Goal: Task Accomplishment & Management: Manage account settings

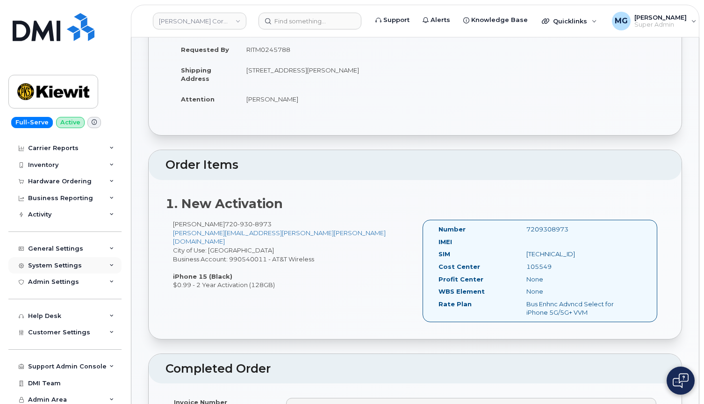
scroll to position [27, 0]
click at [63, 329] on span "Customer Settings" at bounding box center [59, 332] width 62 height 7
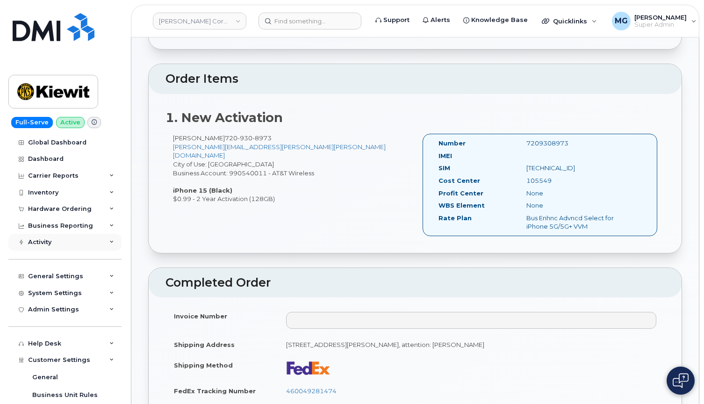
scroll to position [228, 0]
click at [47, 241] on div "Activity" at bounding box center [39, 241] width 23 height 7
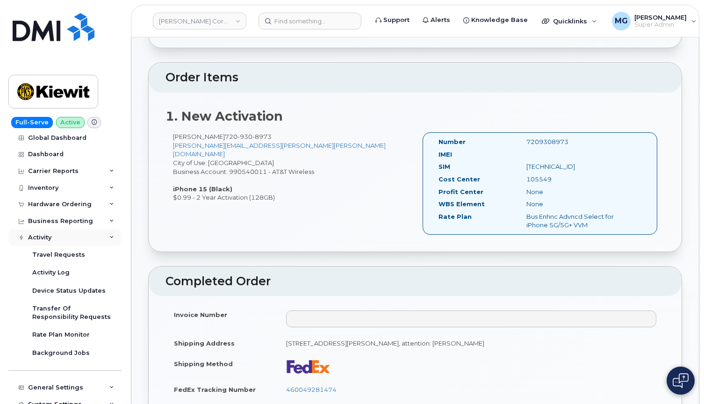
scroll to position [6, 0]
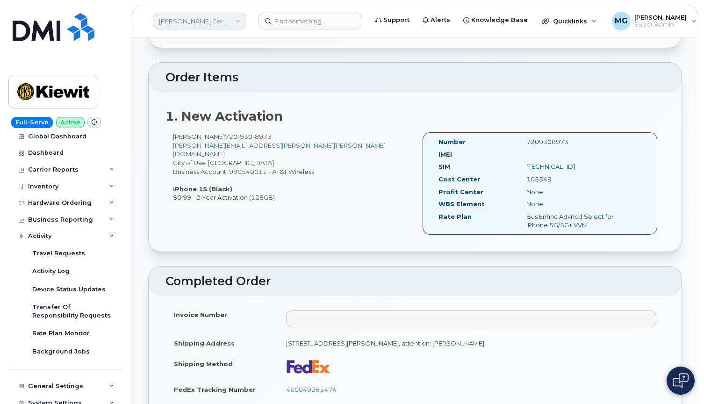
click at [217, 21] on link "Kiewit Corporation" at bounding box center [199, 21] width 93 height 17
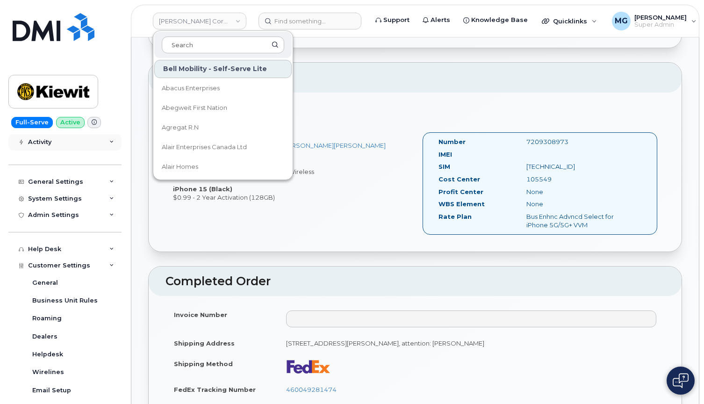
scroll to position [213, 0]
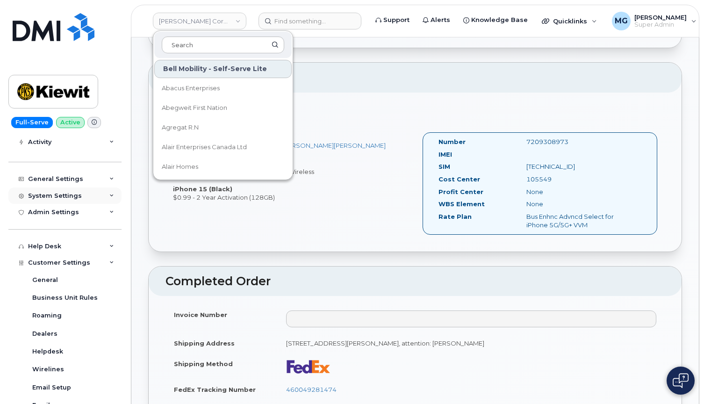
click at [66, 193] on div "System Settings" at bounding box center [55, 195] width 54 height 7
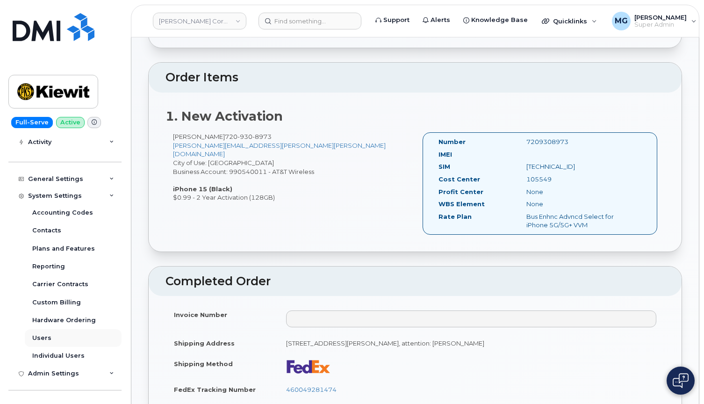
click at [43, 334] on div "Users" at bounding box center [41, 338] width 19 height 8
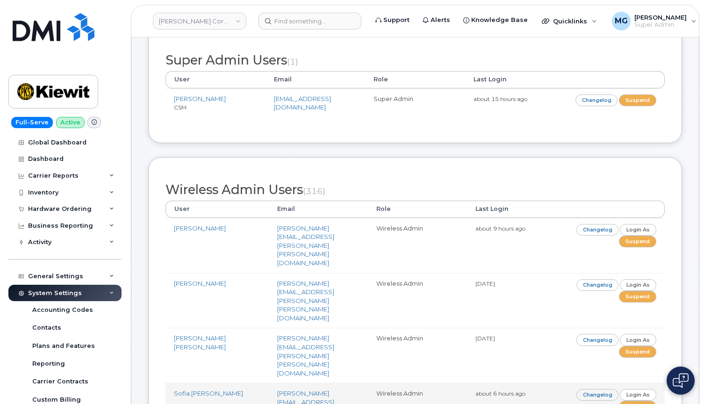
scroll to position [143, 0]
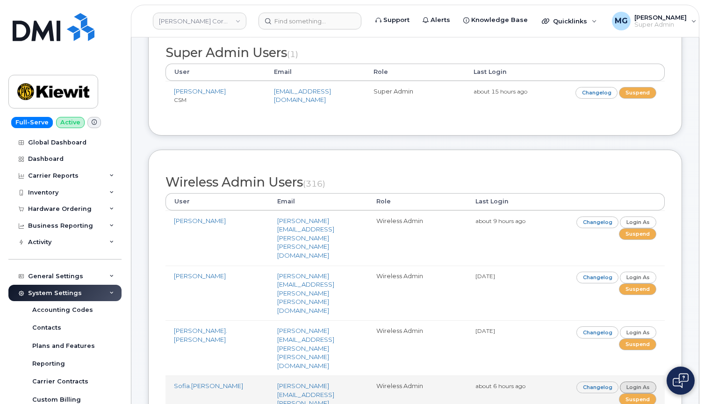
click at [620, 381] on link "Login as" at bounding box center [638, 387] width 36 height 12
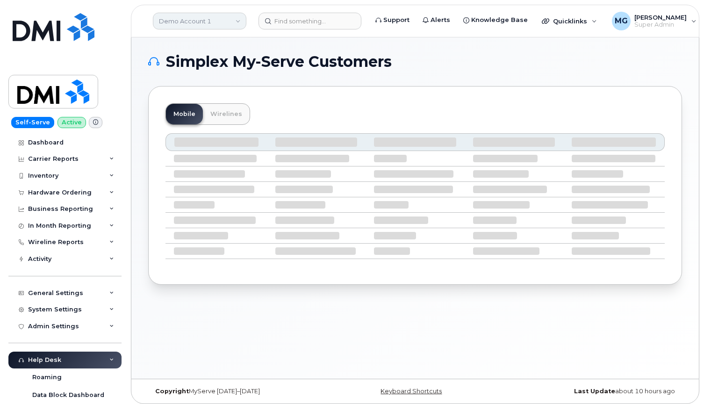
click at [189, 16] on link "Demo Account 1" at bounding box center [199, 21] width 93 height 17
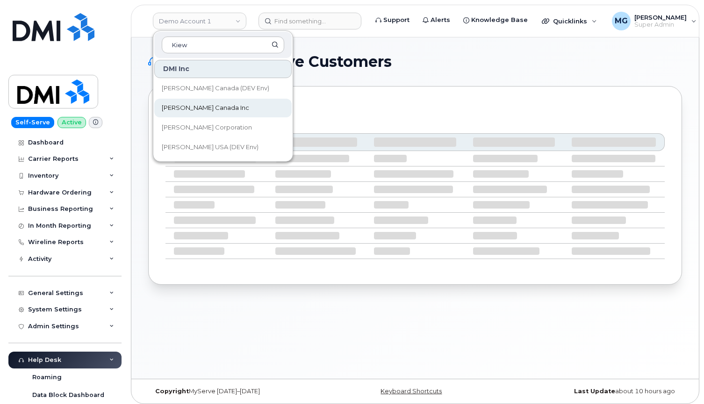
type input "Kiew"
click at [185, 106] on span "[PERSON_NAME] Canada Inc" at bounding box center [205, 107] width 87 height 9
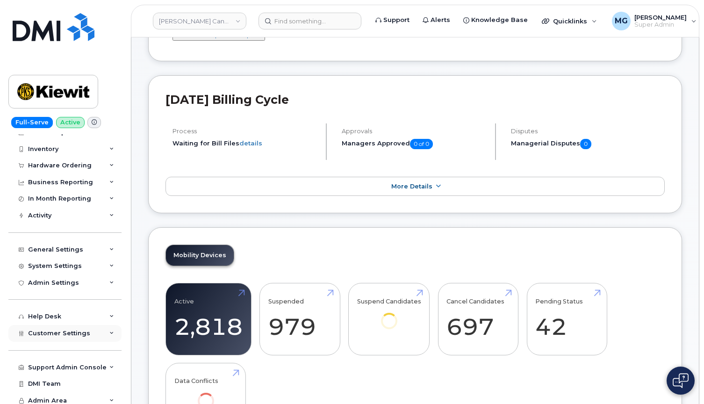
scroll to position [103, 0]
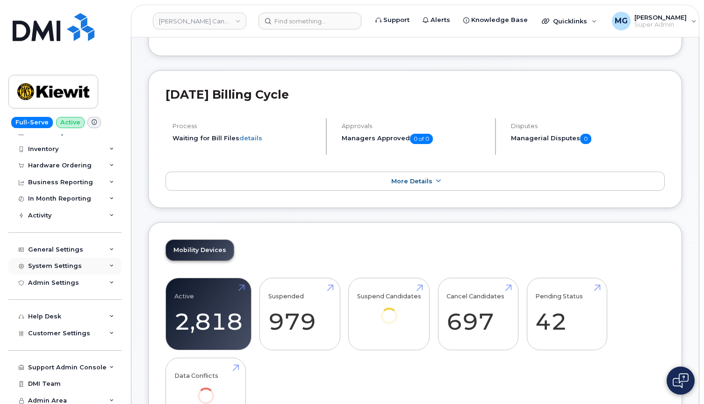
click at [57, 262] on div "System Settings" at bounding box center [55, 265] width 54 height 7
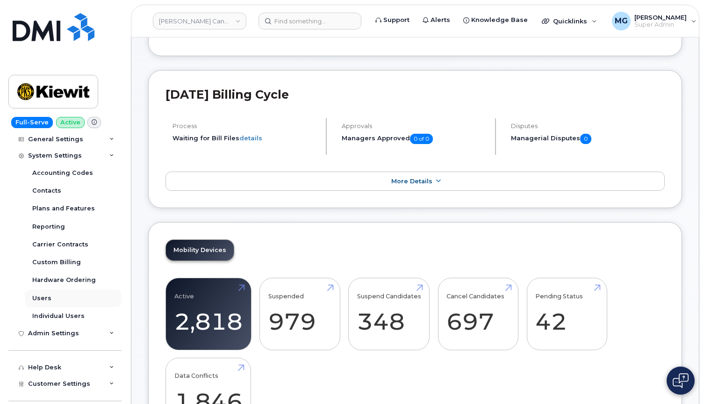
scroll to position [150, 0]
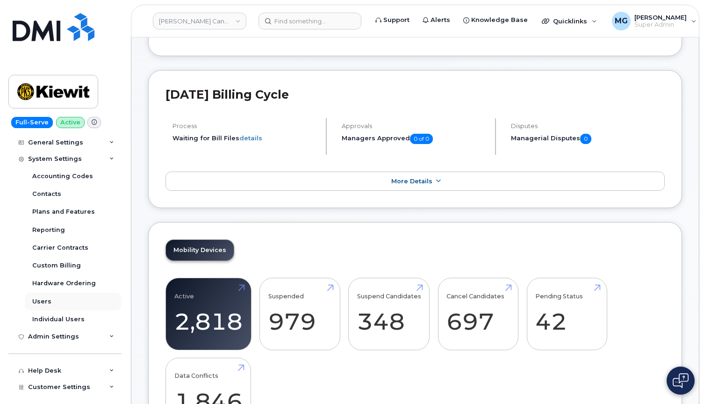
click at [45, 293] on link "Users" at bounding box center [73, 302] width 97 height 18
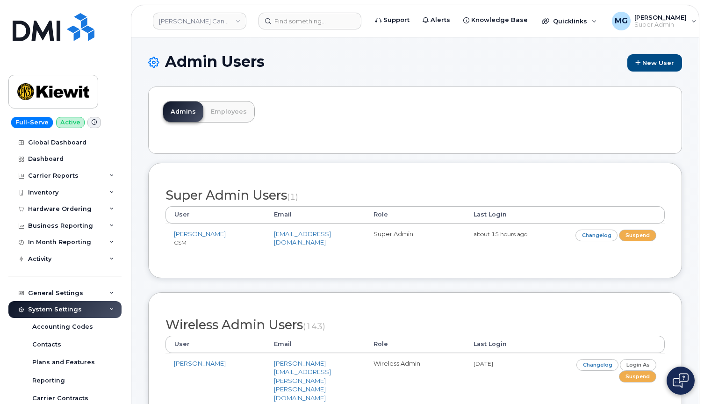
scroll to position [2, 0]
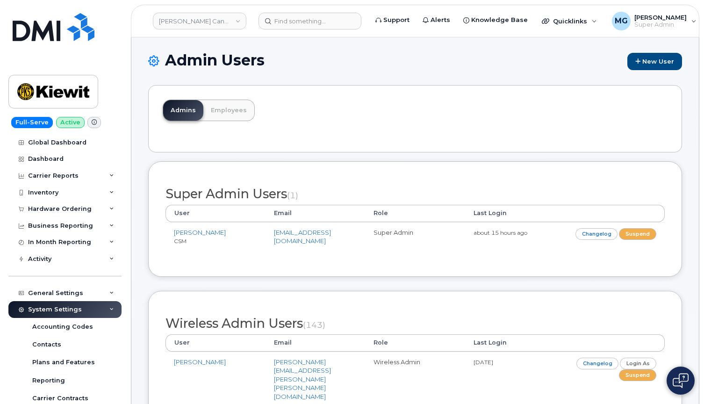
click at [232, 111] on link "Employees" at bounding box center [228, 110] width 51 height 21
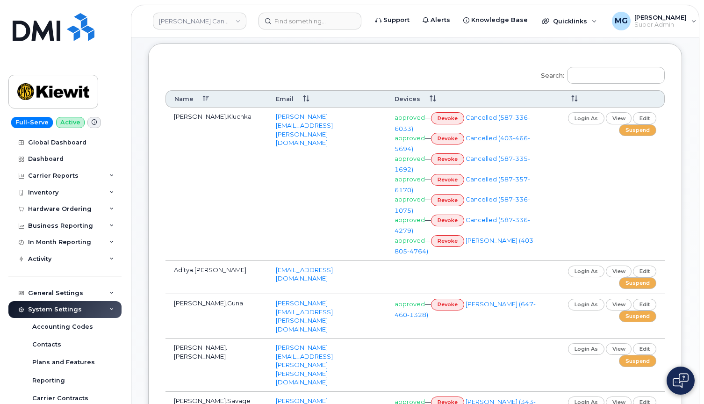
scroll to position [121, 0]
click at [579, 298] on link "login as" at bounding box center [586, 304] width 36 height 12
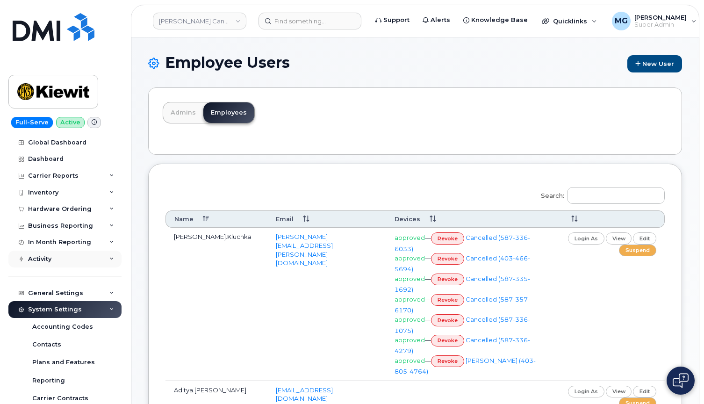
scroll to position [0, 0]
click at [72, 258] on div "Activity" at bounding box center [64, 258] width 113 height 17
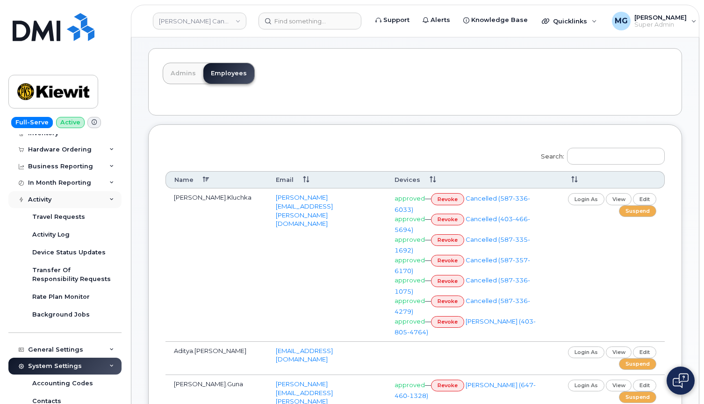
scroll to position [59, 0]
click at [55, 231] on div "Activity Log" at bounding box center [50, 234] width 37 height 8
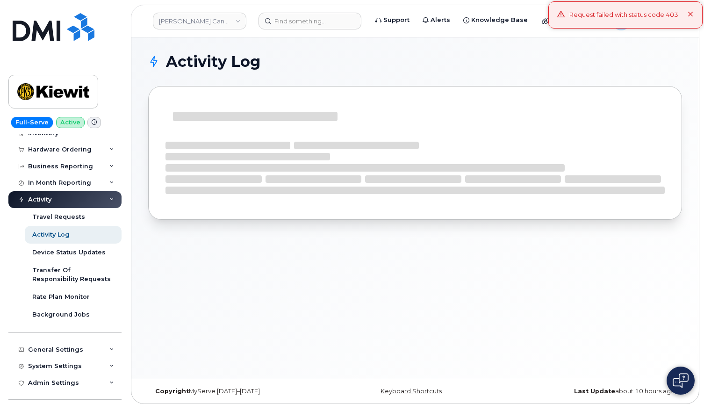
click at [691, 14] on icon at bounding box center [690, 15] width 6 height 6
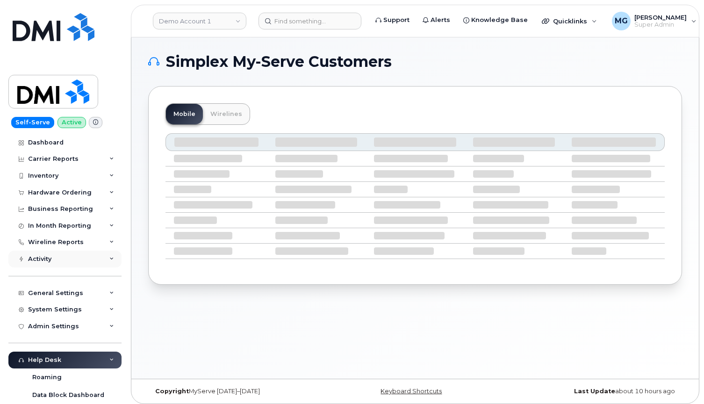
click at [47, 255] on div "Activity" at bounding box center [39, 258] width 23 height 7
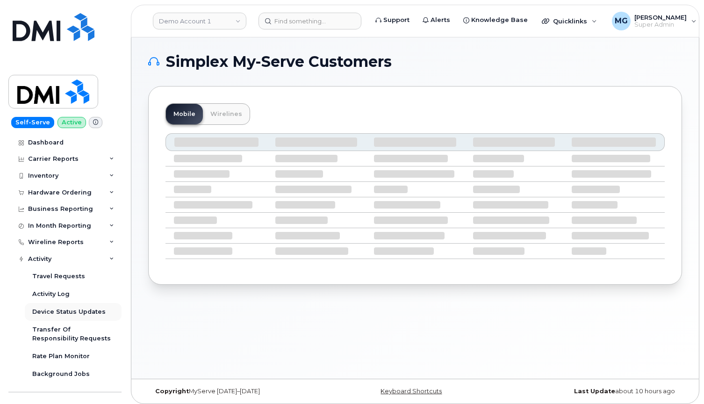
click at [65, 308] on div "Device Status Updates" at bounding box center [68, 312] width 73 height 8
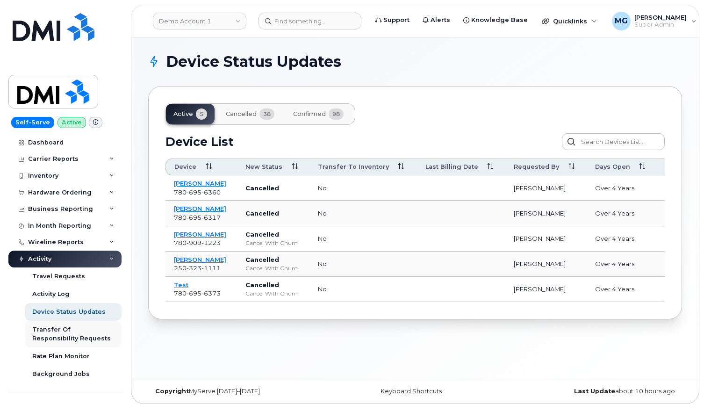
click at [64, 325] on div "Transfer Of Responsibility Requests" at bounding box center [73, 333] width 82 height 17
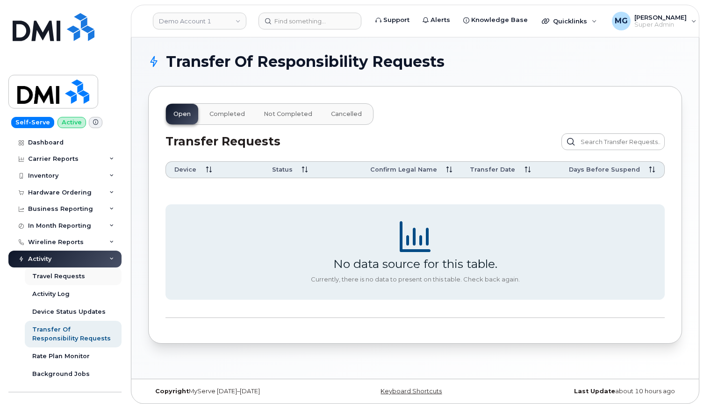
click at [53, 274] on div "Travel Requests" at bounding box center [58, 276] width 53 height 8
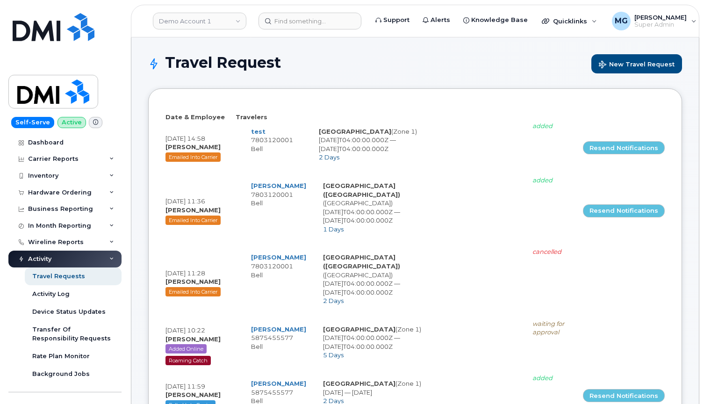
select select
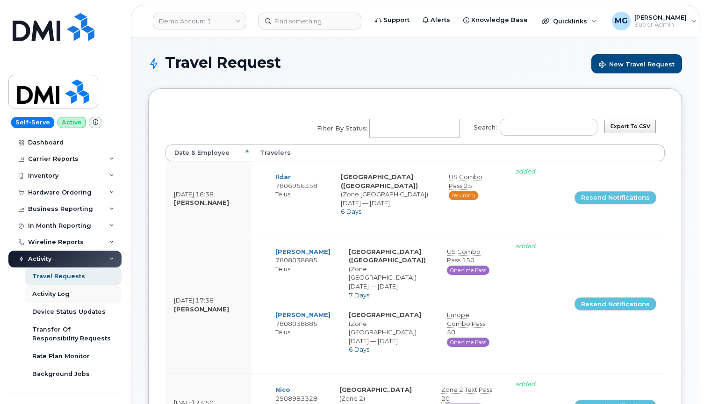
click at [50, 292] on div "Activity Log" at bounding box center [50, 294] width 37 height 8
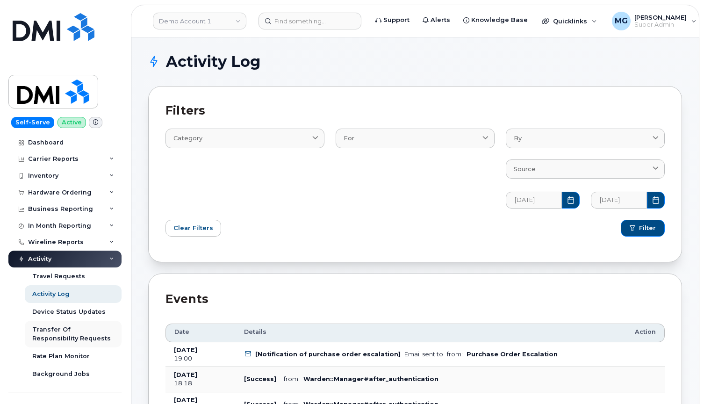
click at [58, 327] on div "Transfer Of Responsibility Requests" at bounding box center [73, 333] width 82 height 17
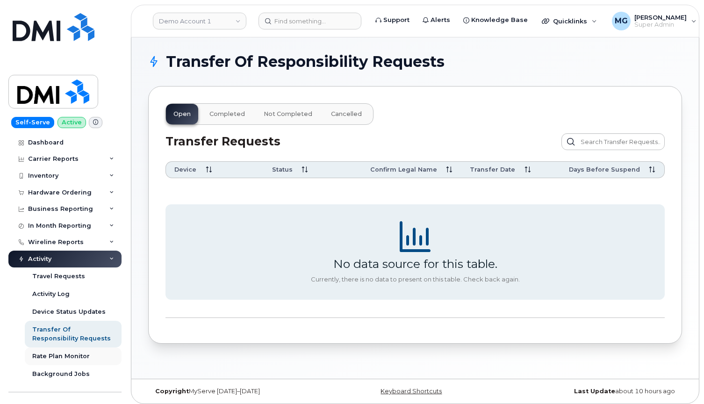
click at [55, 352] on div "Rate Plan Monitor" at bounding box center [60, 356] width 57 height 8
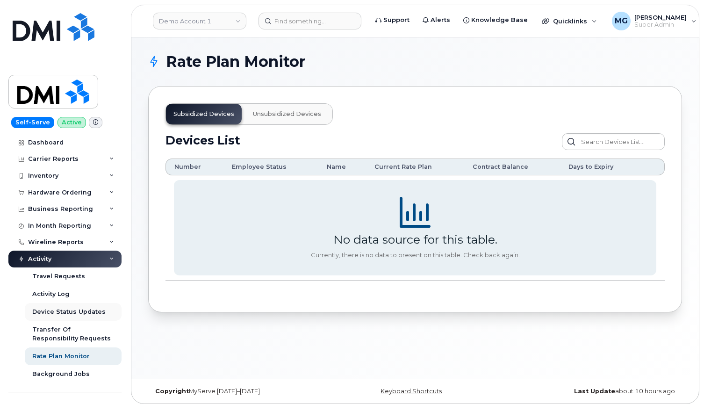
click at [67, 308] on div "Device Status Updates" at bounding box center [68, 312] width 73 height 8
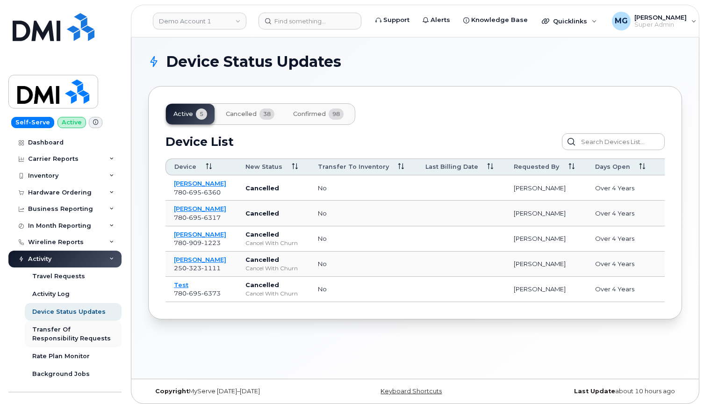
scroll to position [0, 1]
click at [50, 329] on div "Transfer Of Responsibility Requests" at bounding box center [73, 333] width 82 height 17
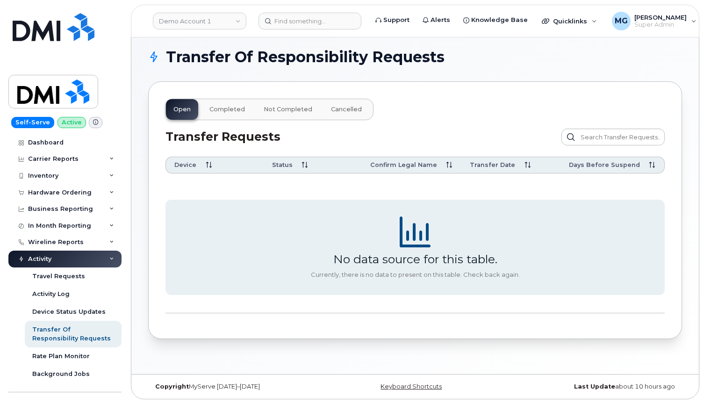
scroll to position [5, 0]
click at [52, 89] on img at bounding box center [53, 91] width 72 height 27
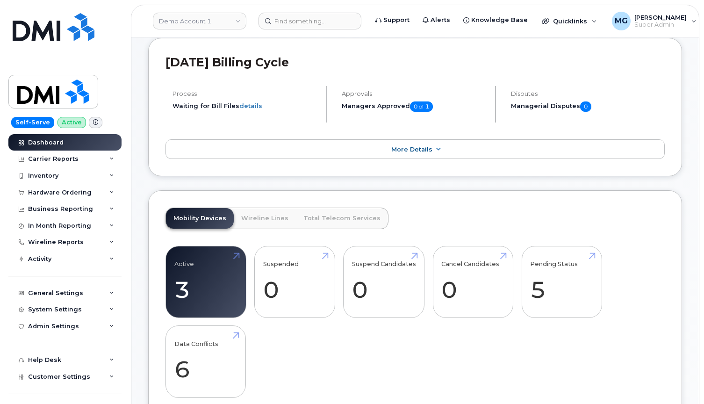
scroll to position [218, 0]
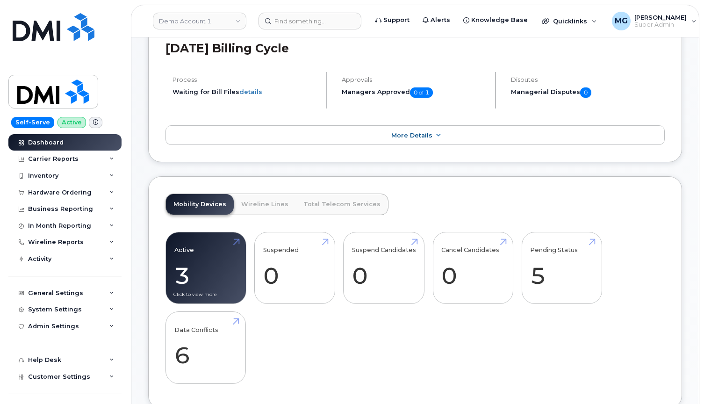
click at [184, 269] on link "Active 3 -83%" at bounding box center [205, 268] width 63 height 62
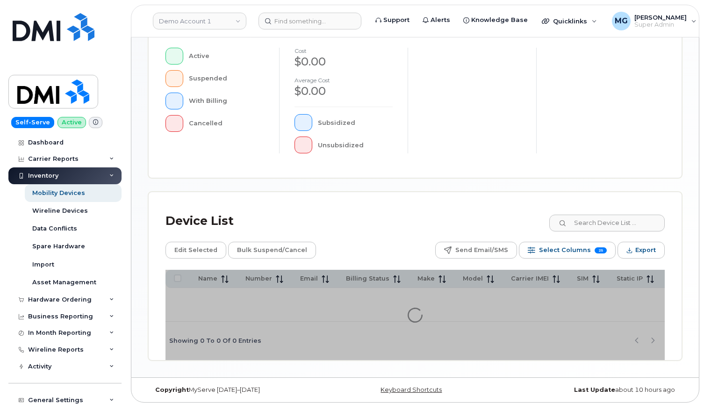
scroll to position [268, 0]
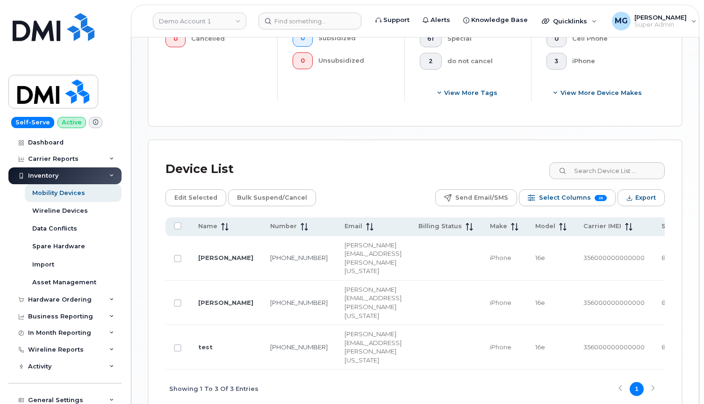
scroll to position [372, 0]
click at [209, 299] on link "Chuck Norris" at bounding box center [225, 302] width 55 height 7
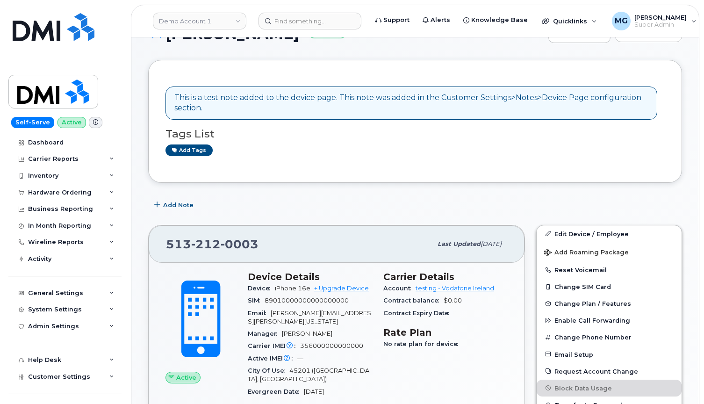
scroll to position [115, 0]
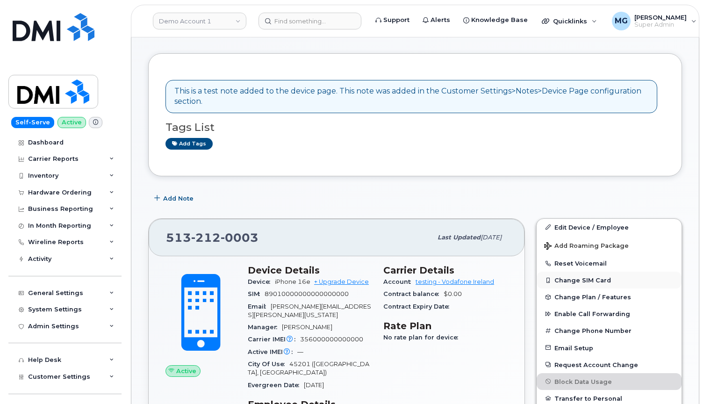
click at [575, 278] on button "Change SIM Card" at bounding box center [609, 280] width 145 height 17
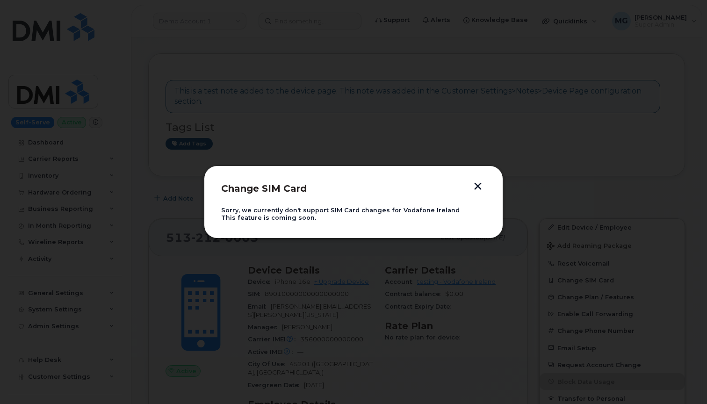
click at [477, 186] on button "button" at bounding box center [478, 187] width 14 height 10
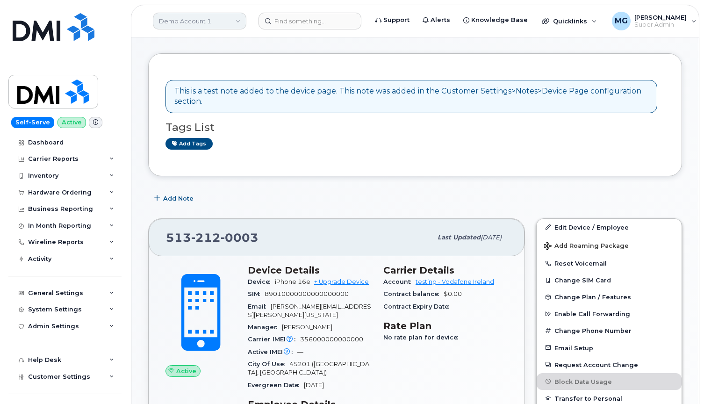
click at [202, 21] on link "Demo Account 1" at bounding box center [199, 21] width 93 height 17
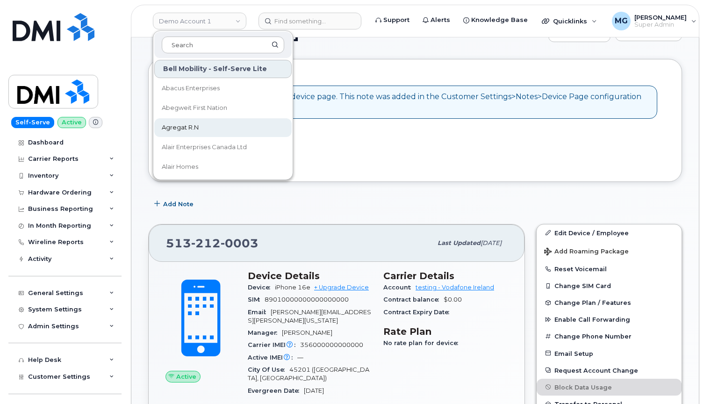
scroll to position [108, 0]
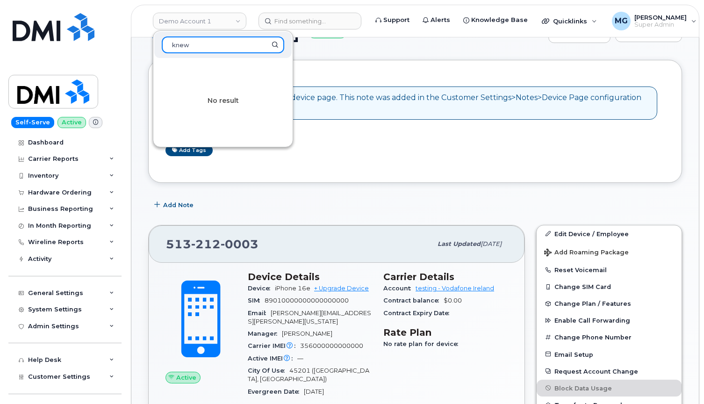
click at [184, 48] on input "knew" at bounding box center [223, 44] width 122 height 17
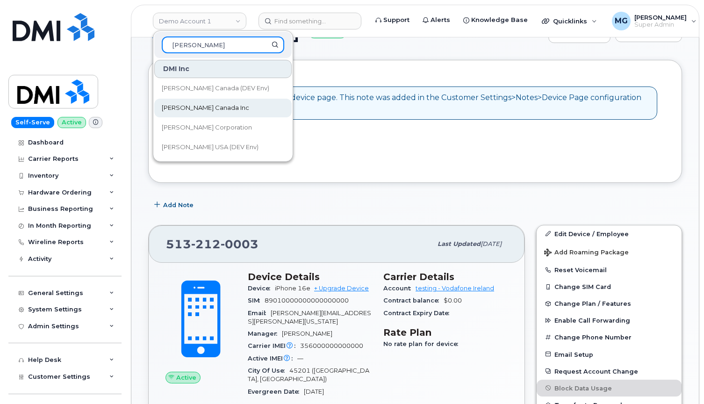
type input "kiewit"
click at [177, 107] on span "[PERSON_NAME] Canada Inc" at bounding box center [205, 107] width 87 height 9
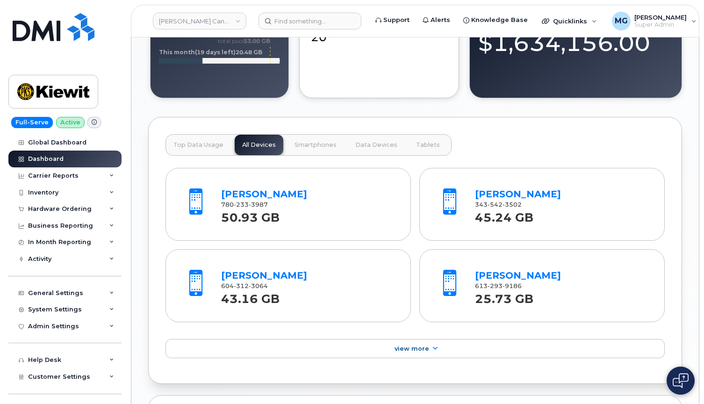
scroll to position [1011, 0]
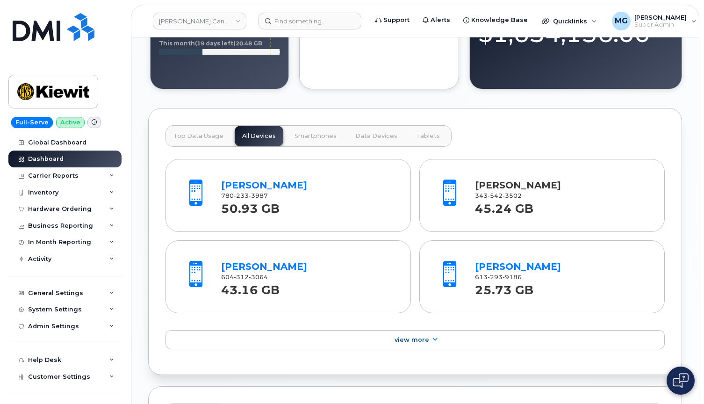
click at [487, 188] on link "[PERSON_NAME]" at bounding box center [518, 184] width 86 height 11
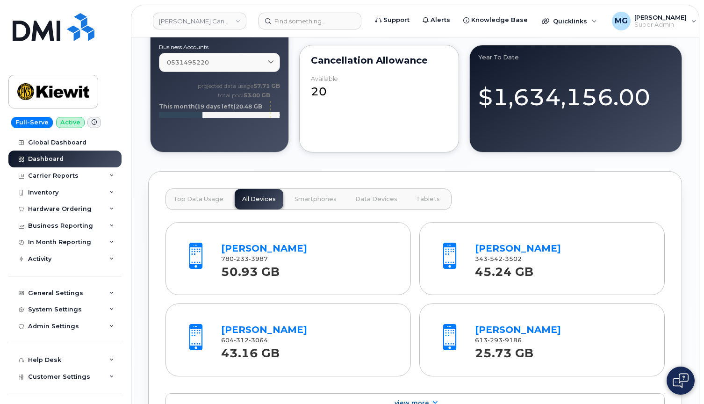
scroll to position [945, 0]
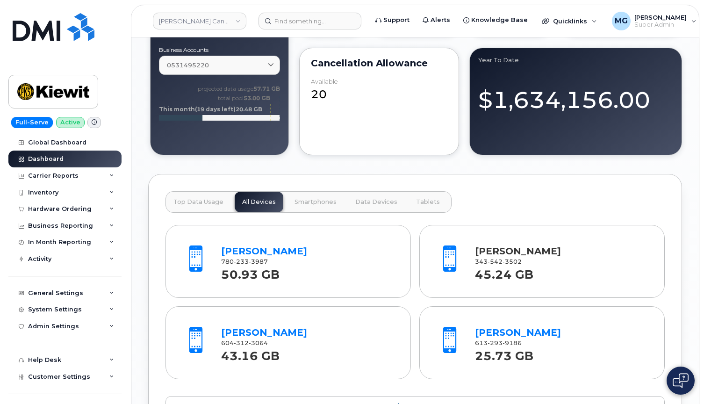
click at [483, 255] on link "[PERSON_NAME]" at bounding box center [518, 250] width 86 height 11
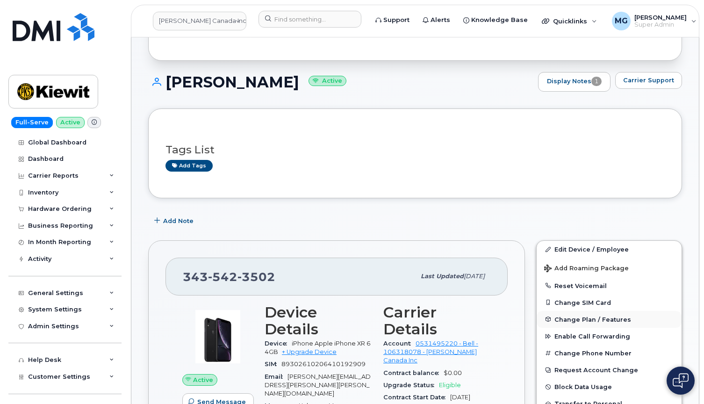
scroll to position [64, 0]
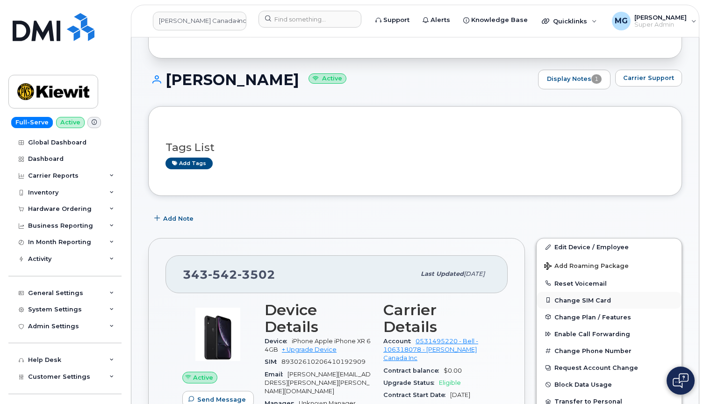
click at [577, 299] on button "Change SIM Card" at bounding box center [609, 300] width 145 height 17
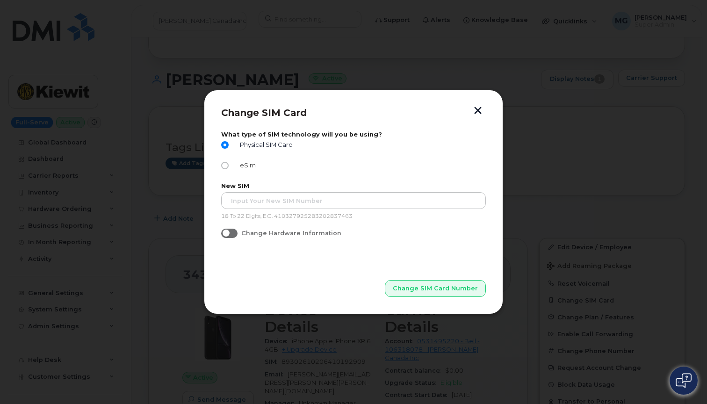
click at [229, 167] on label "eSim" at bounding box center [238, 165] width 35 height 7
click at [229, 167] on input "eSim" at bounding box center [224, 165] width 7 height 7
radio input "true"
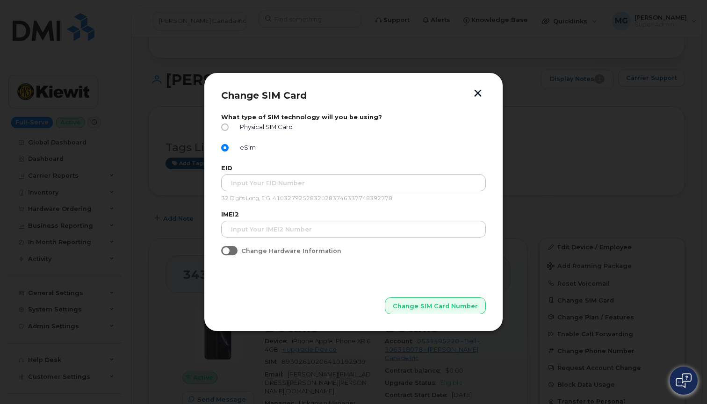
click at [477, 94] on button "button" at bounding box center [478, 94] width 14 height 10
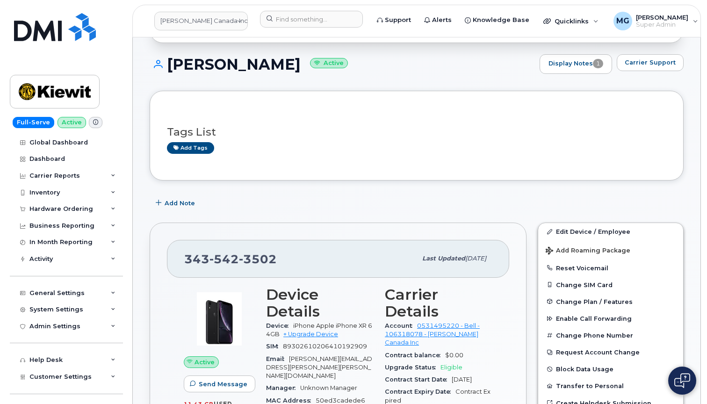
scroll to position [84, 0]
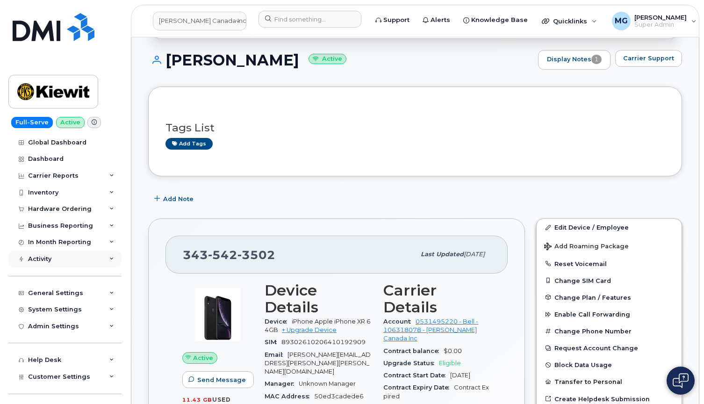
click at [44, 258] on div "Activity" at bounding box center [39, 258] width 23 height 7
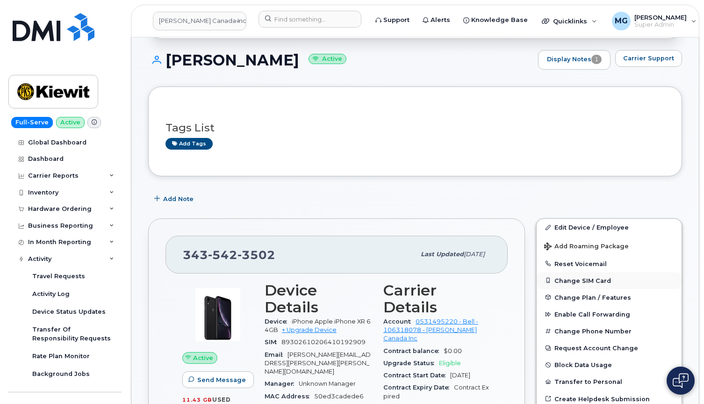
click at [572, 279] on button "Change SIM Card" at bounding box center [609, 280] width 145 height 17
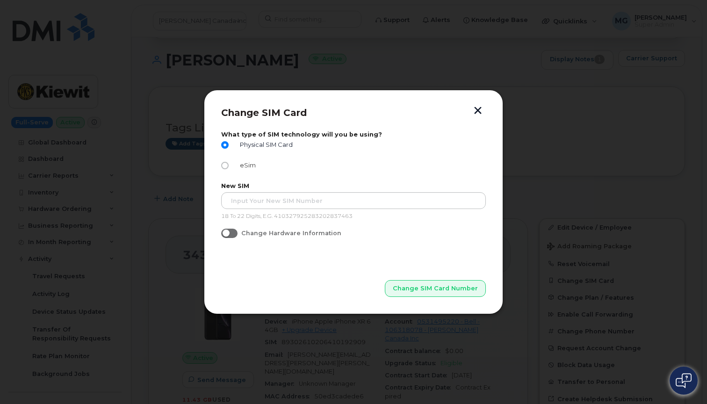
click at [225, 165] on input "eSim" at bounding box center [224, 165] width 7 height 7
radio input "true"
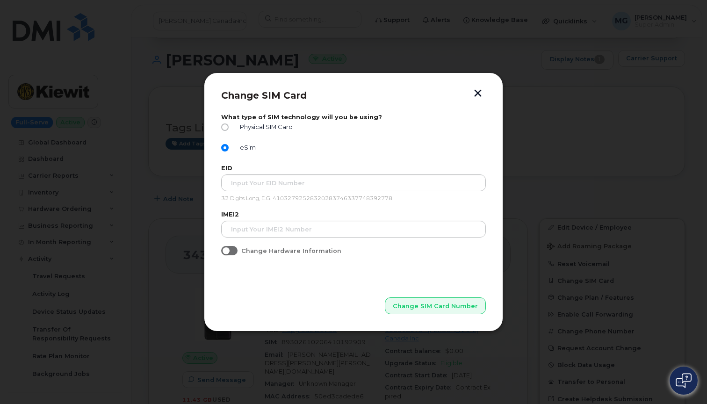
click at [227, 252] on input "Change Hardware Information" at bounding box center [224, 249] width 7 height 7
checkbox input "true"
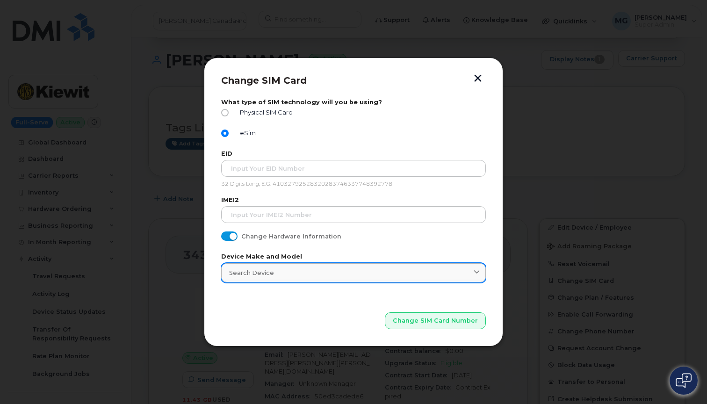
click at [295, 268] on div "Search Device" at bounding box center [353, 272] width 249 height 9
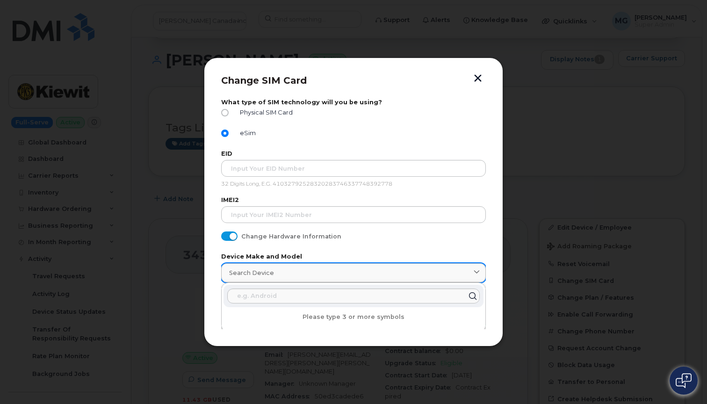
click at [295, 268] on div "Search Device" at bounding box center [353, 272] width 249 height 9
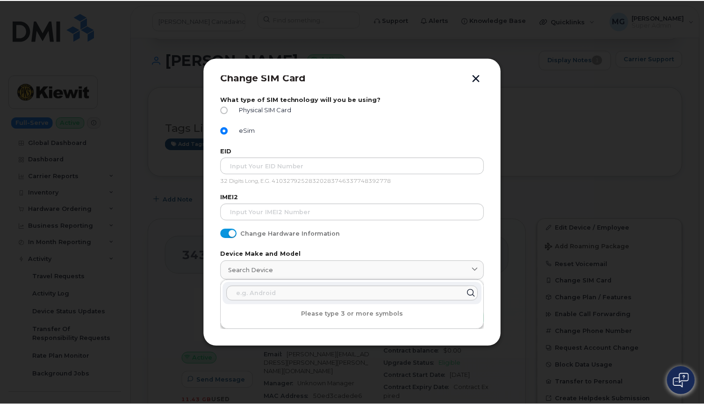
scroll to position [3, 0]
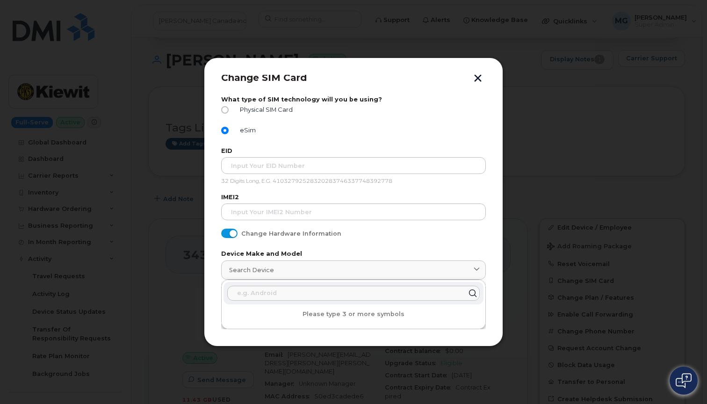
click at [475, 75] on button "button" at bounding box center [478, 79] width 14 height 10
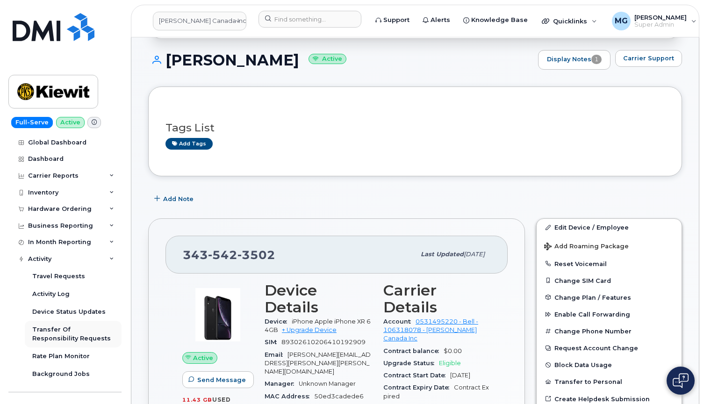
click at [70, 327] on div "Transfer Of Responsibility Requests" at bounding box center [73, 333] width 82 height 17
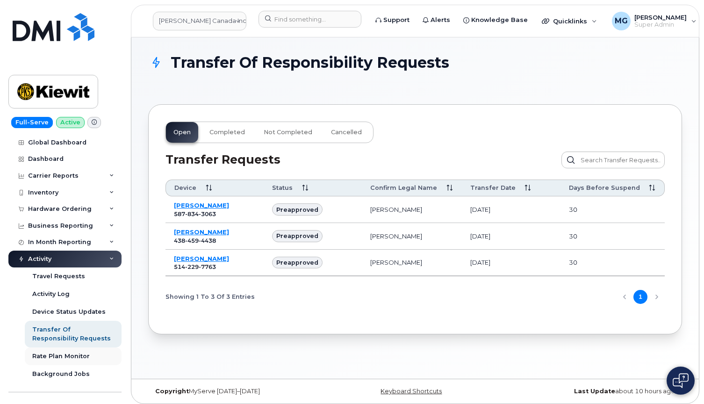
click at [55, 353] on div "Rate Plan Monitor" at bounding box center [60, 356] width 57 height 8
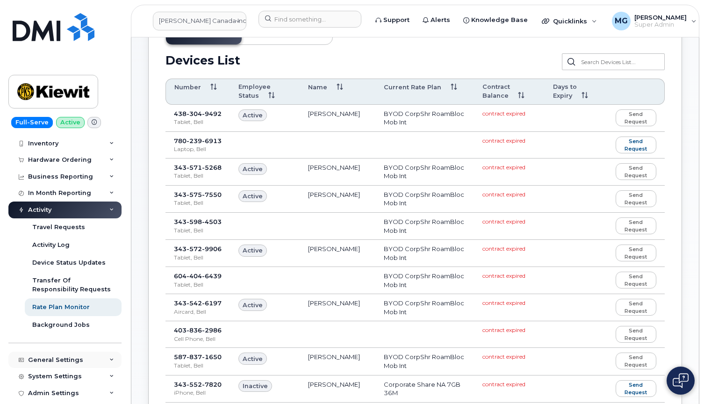
scroll to position [47, 0]
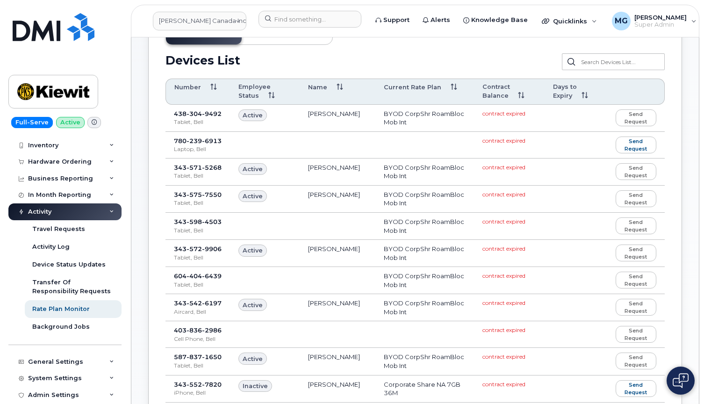
click at [202, 113] on span "9492" at bounding box center [212, 113] width 20 height 7
click at [55, 263] on div "Device Status Updates" at bounding box center [68, 264] width 73 height 8
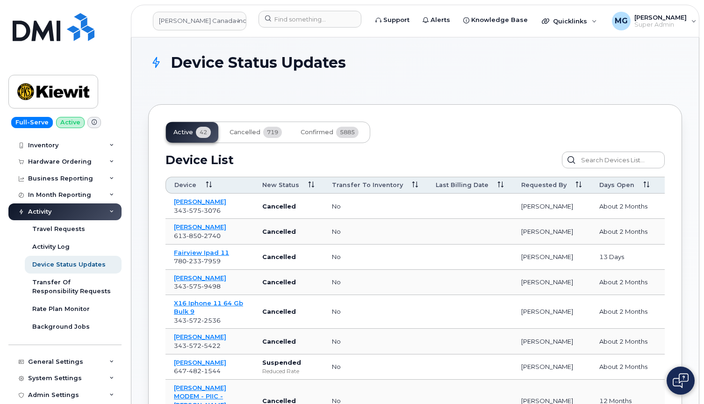
click at [197, 203] on link "[PERSON_NAME]" at bounding box center [200, 201] width 52 height 7
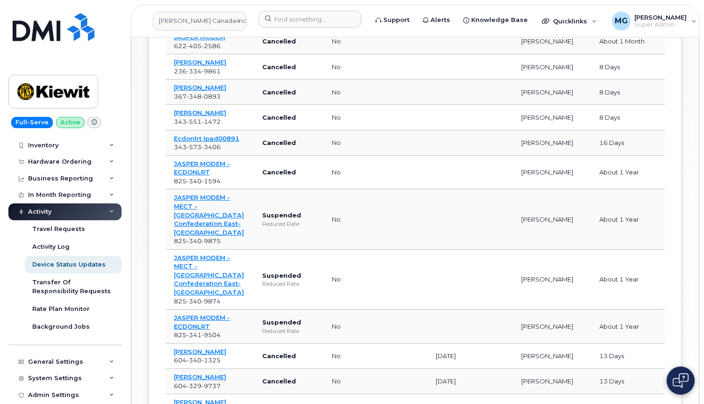
scroll to position [419, 0]
click at [51, 262] on div "Device Status Updates" at bounding box center [68, 264] width 73 height 8
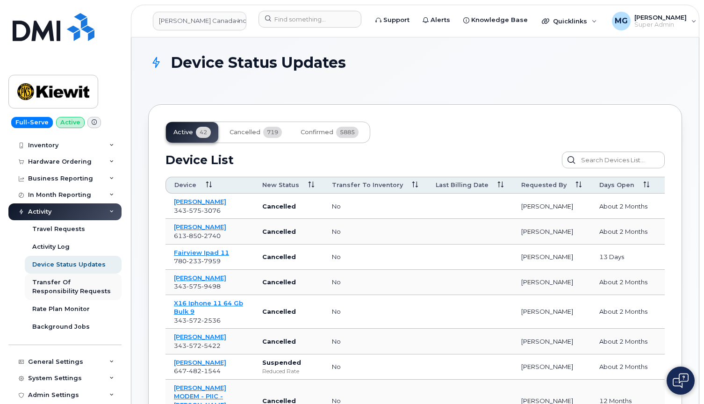
click at [62, 285] on div "Transfer Of Responsibility Requests" at bounding box center [73, 286] width 82 height 17
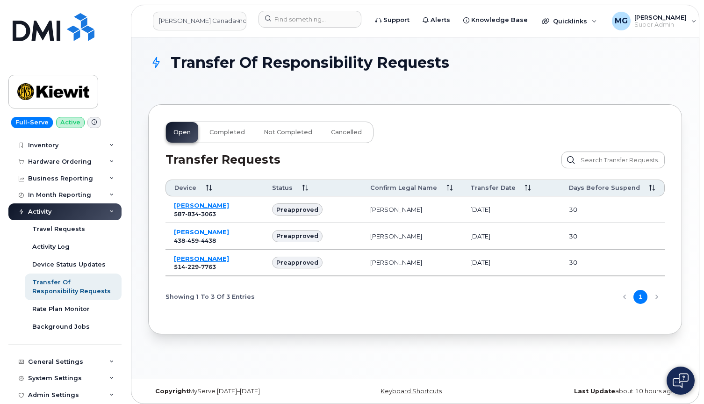
click at [191, 203] on link "[PERSON_NAME]" at bounding box center [201, 204] width 55 height 7
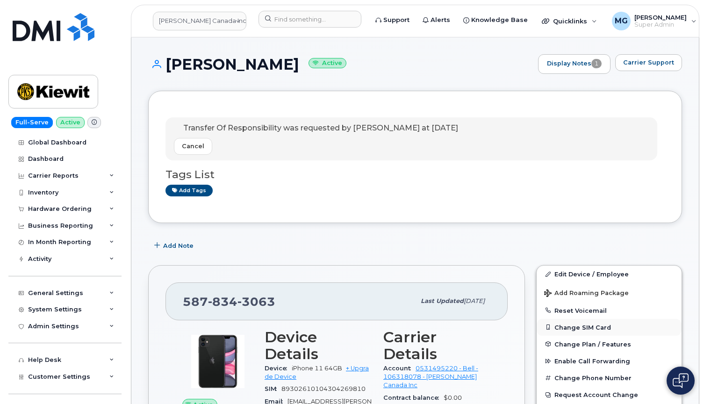
click at [577, 326] on button "Change SIM Card" at bounding box center [609, 327] width 145 height 17
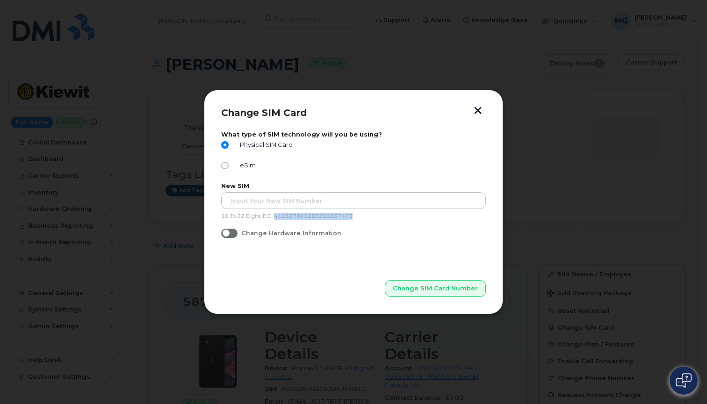
drag, startPoint x: 276, startPoint y: 216, endPoint x: 361, endPoint y: 216, distance: 84.6
click at [361, 216] on p "18 To 22 Digits, E.G. 410327925283202837463" at bounding box center [353, 216] width 265 height 7
copy p "410327925283202837463"
click at [224, 165] on input "eSim" at bounding box center [224, 165] width 7 height 7
radio input "true"
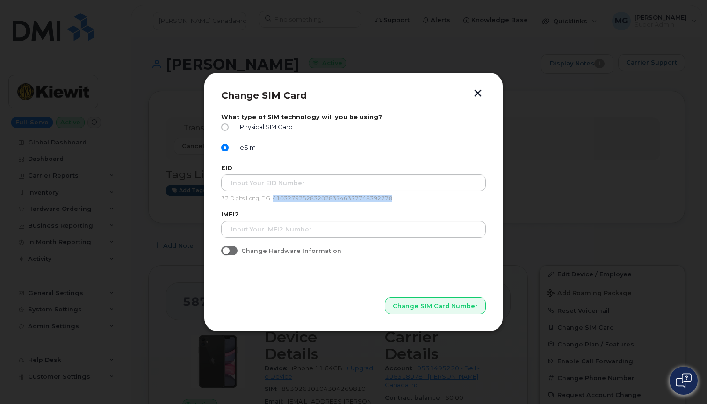
drag, startPoint x: 275, startPoint y: 199, endPoint x: 407, endPoint y: 197, distance: 131.3
click at [407, 197] on p "32 Digits Long, E.G. 41032792528320283746337748392778" at bounding box center [353, 198] width 265 height 7
copy p "41032792528320283746337748392778"
click at [292, 200] on p "32 Digits Long, E.G. 41032792528320283746337748392778" at bounding box center [353, 198] width 265 height 7
click at [293, 200] on p "32 Digits Long, E.G. 41032792528320283746337748392778" at bounding box center [353, 198] width 265 height 7
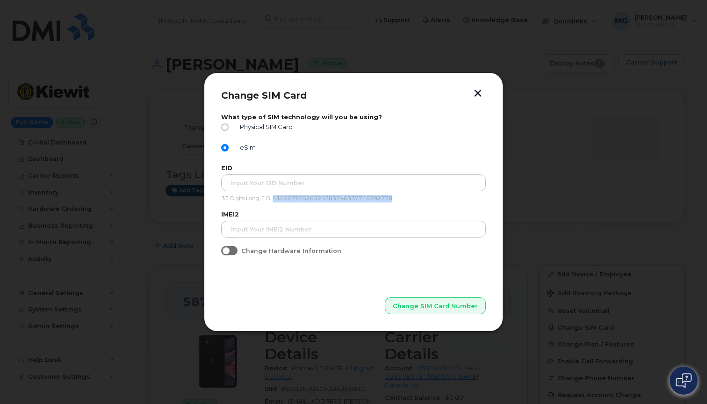
click at [293, 200] on p "32 Digits Long, E.G. 41032792528320283746337748392778" at bounding box center [353, 198] width 265 height 7
click at [275, 199] on p "32 Digits Long, E.G. 41032792528320283746337748392778" at bounding box center [353, 198] width 265 height 7
click at [276, 199] on p "32 Digits Long, E.G. 41032792528320283746337748392778" at bounding box center [353, 198] width 265 height 7
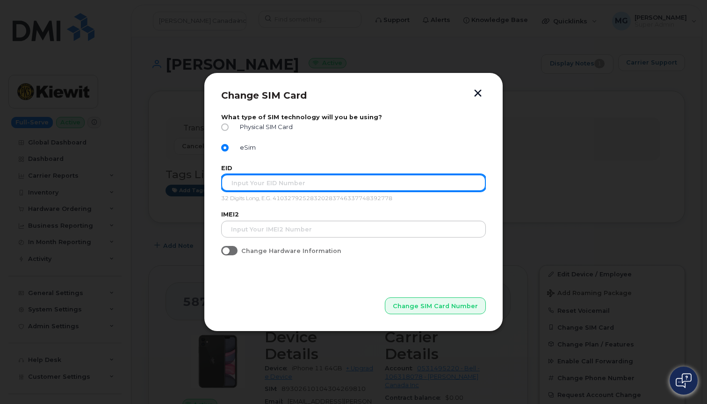
click at [273, 186] on input "text" at bounding box center [353, 182] width 265 height 17
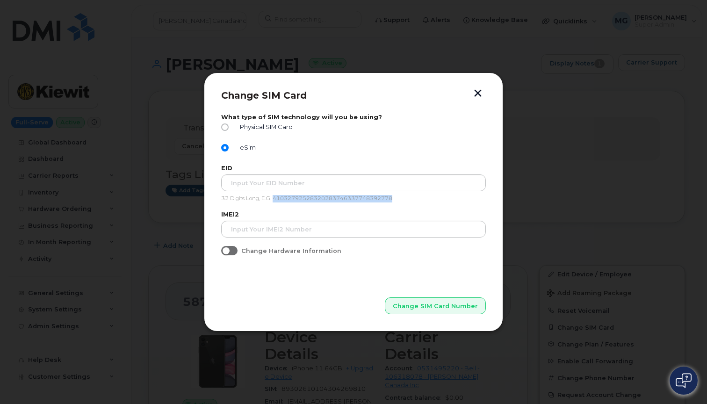
drag, startPoint x: 276, startPoint y: 199, endPoint x: 367, endPoint y: 198, distance: 91.1
click at [402, 199] on p "32 Digits Long, E.G. 41032792528320283746337748392778" at bounding box center [353, 198] width 265 height 7
copy p "41032792528320283746337748392778"
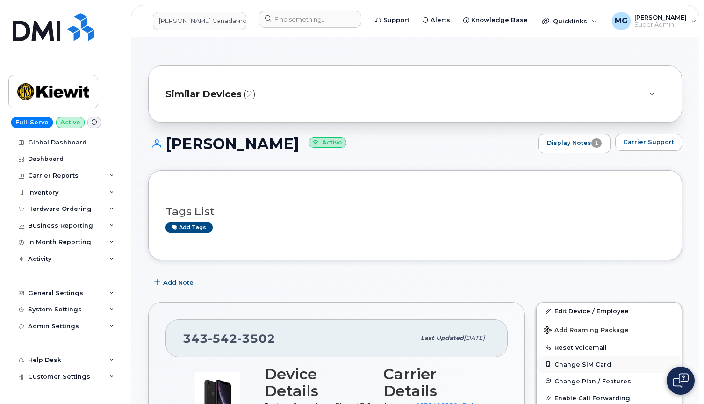
click at [587, 362] on button "Change SIM Card" at bounding box center [609, 364] width 145 height 17
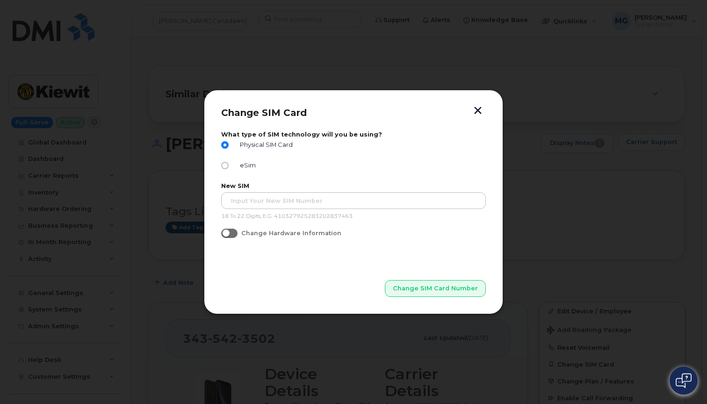
click at [479, 112] on button "button" at bounding box center [478, 112] width 14 height 10
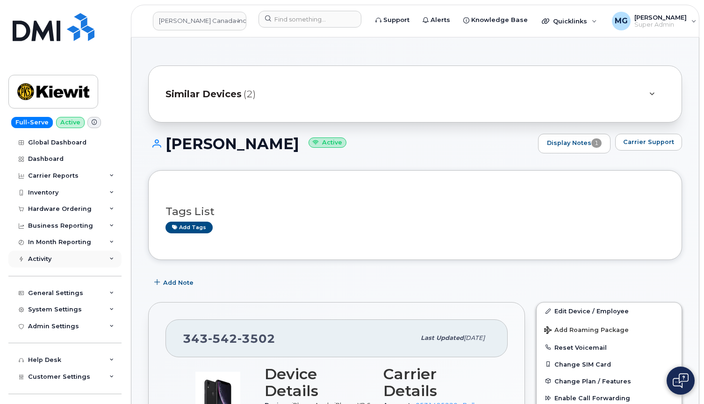
click at [39, 255] on div "Activity" at bounding box center [39, 258] width 23 height 7
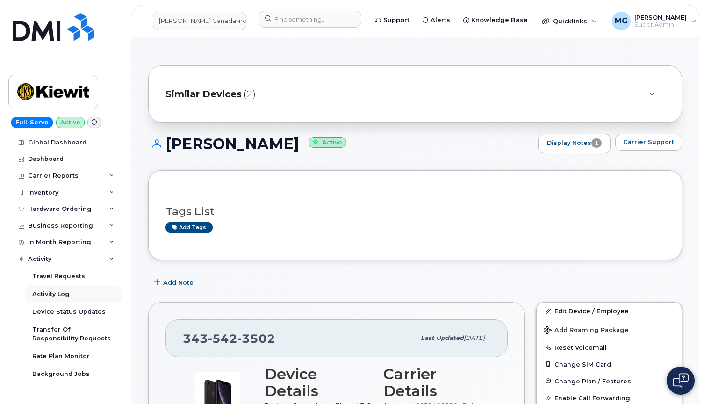
click at [60, 292] on div "Activity Log" at bounding box center [50, 294] width 37 height 8
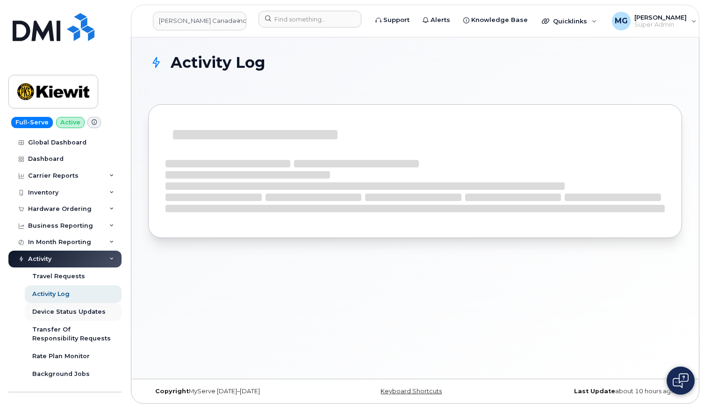
click at [53, 308] on div "Device Status Updates" at bounding box center [68, 312] width 73 height 8
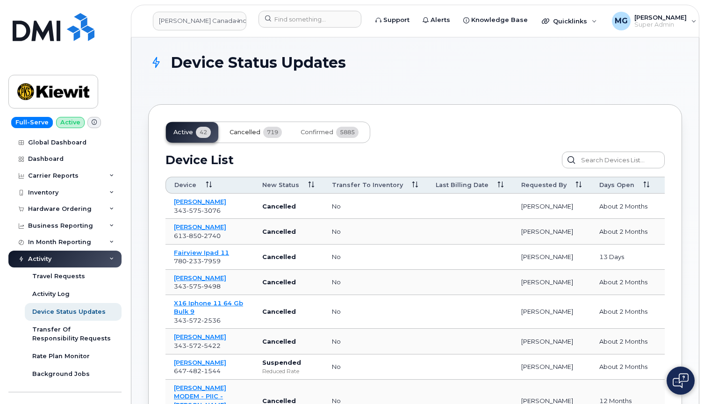
click at [250, 131] on span "Cancelled" at bounding box center [244, 132] width 31 height 7
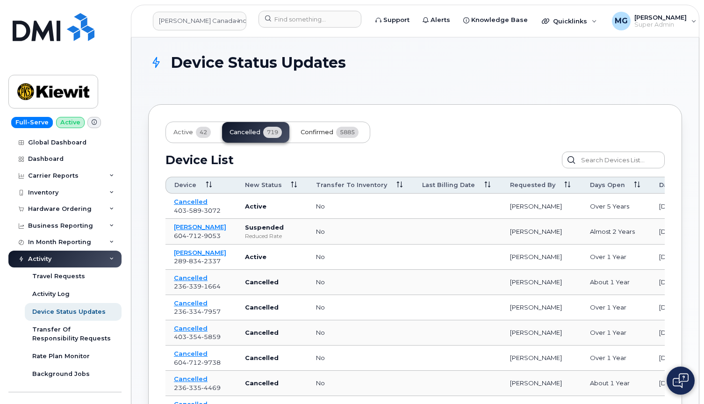
click at [315, 130] on span "Confirmed" at bounding box center [316, 132] width 33 height 7
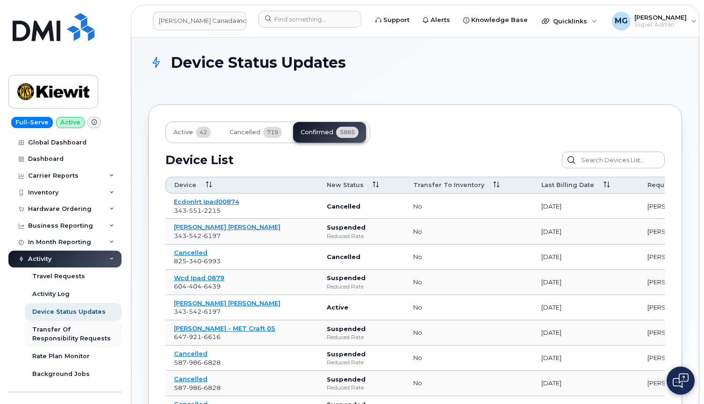
click at [68, 327] on div "Transfer Of Responsibility Requests" at bounding box center [73, 333] width 82 height 17
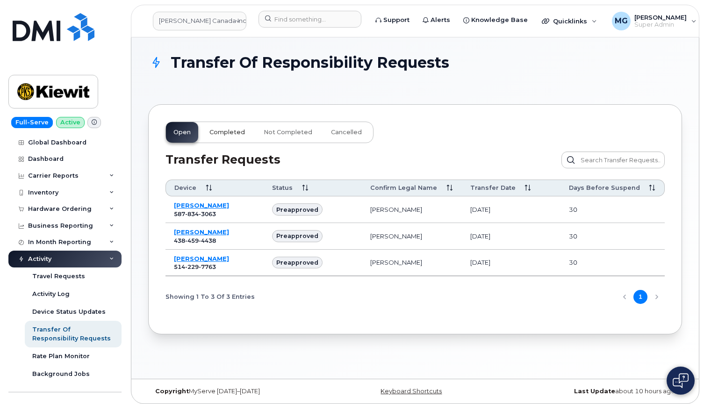
click at [226, 134] on span "Completed" at bounding box center [227, 132] width 36 height 7
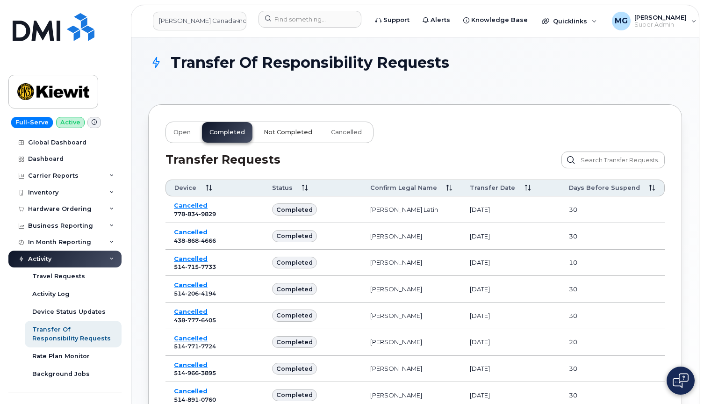
click at [286, 131] on span "Not Completed" at bounding box center [288, 132] width 49 height 7
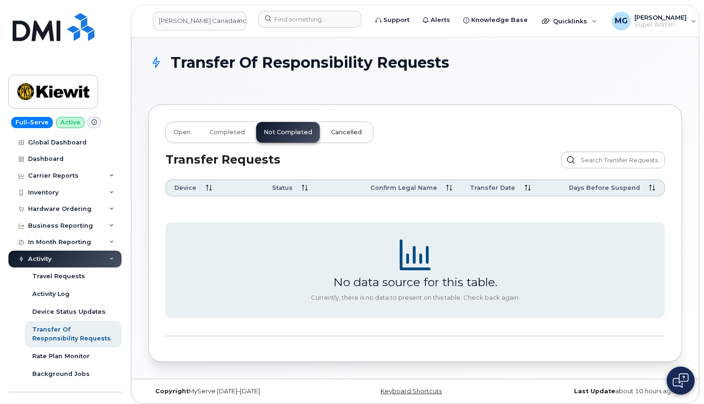
click at [348, 131] on span "Cancelled" at bounding box center [346, 132] width 31 height 7
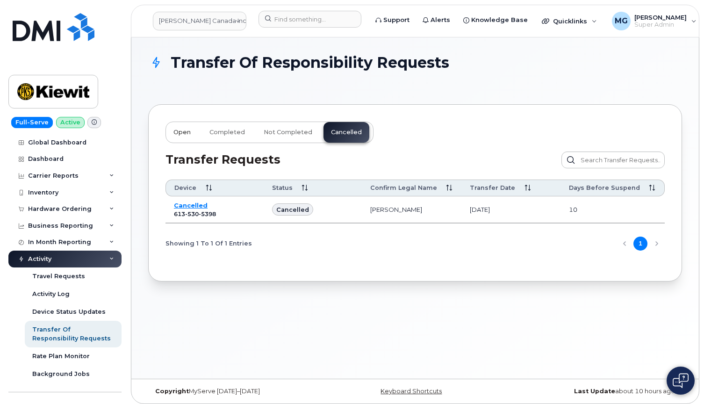
click at [181, 130] on span "Open" at bounding box center [181, 132] width 17 height 7
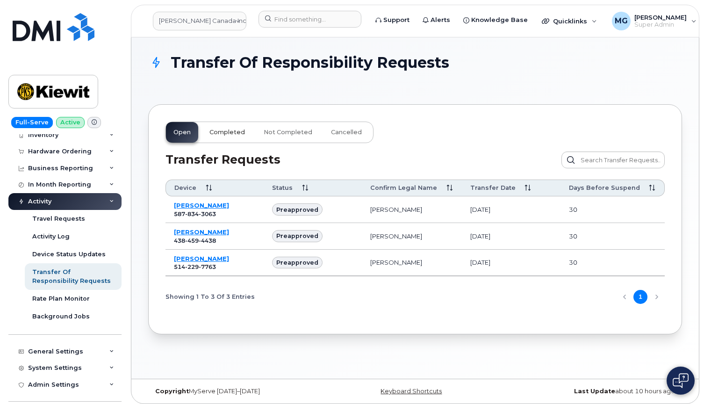
click at [224, 132] on span "Completed" at bounding box center [227, 132] width 36 height 7
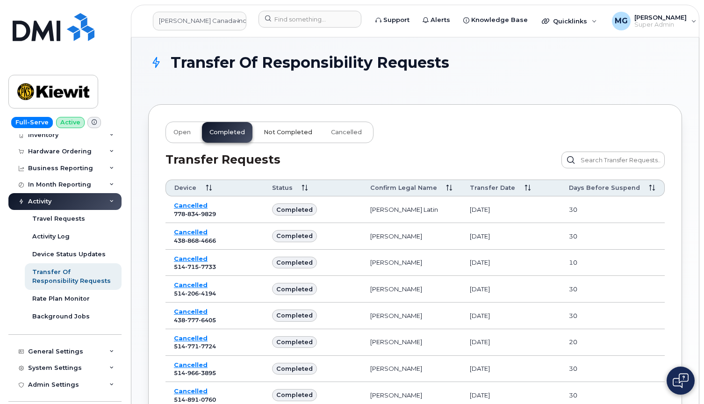
click at [288, 132] on span "Not Completed" at bounding box center [288, 132] width 49 height 7
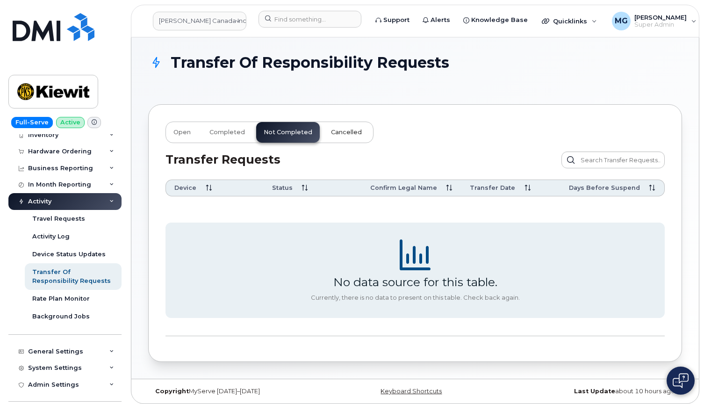
click at [348, 132] on span "Cancelled" at bounding box center [346, 132] width 31 height 7
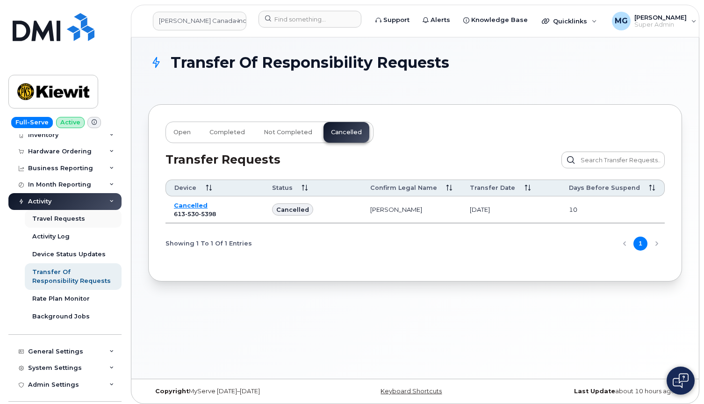
click at [53, 215] on div "Travel Requests" at bounding box center [58, 219] width 53 height 8
click at [52, 216] on div "Travel Requests" at bounding box center [58, 219] width 53 height 8
click at [256, 133] on button "Open" at bounding box center [288, 132] width 64 height 21
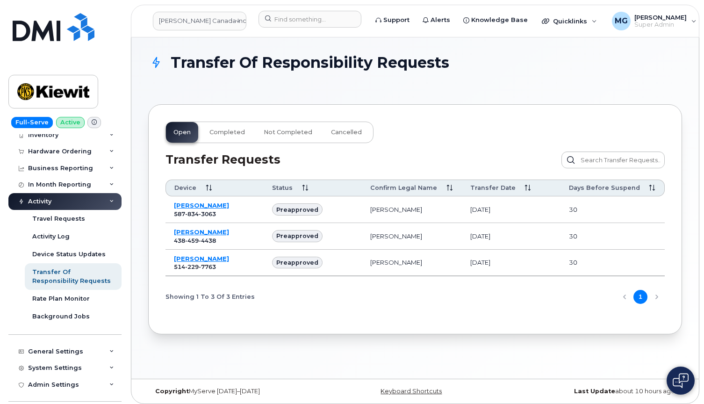
click at [184, 133] on div "Open Completed Not Completed Cancelled" at bounding box center [269, 132] width 208 height 21
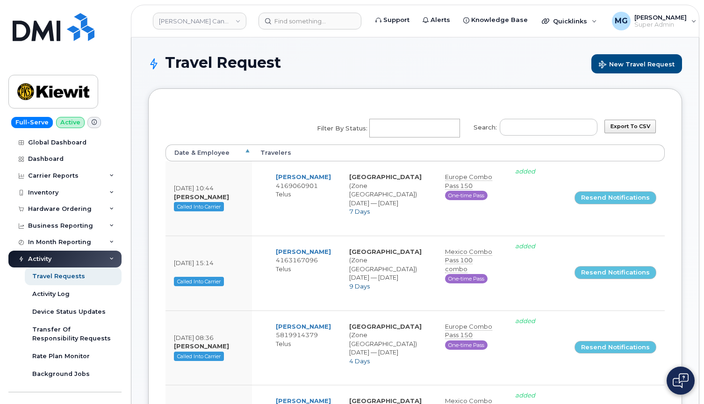
select select
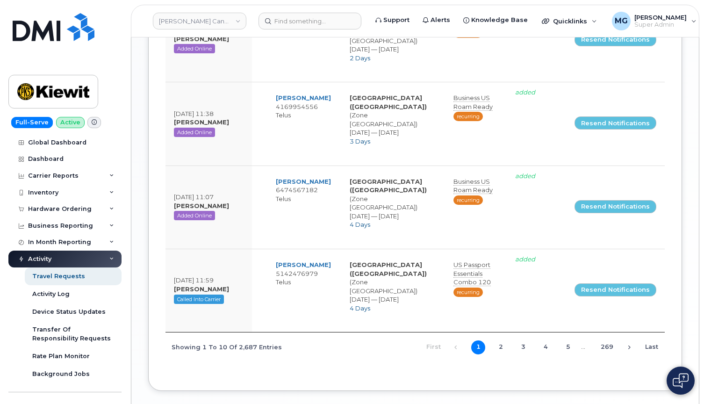
scroll to position [610, 0]
click at [500, 341] on link "2" at bounding box center [501, 348] width 14 height 14
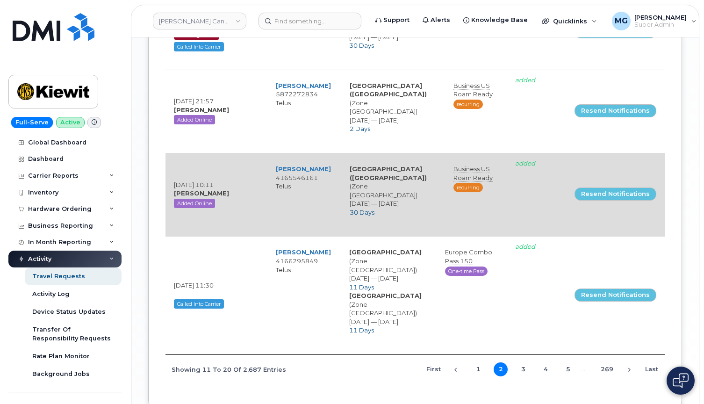
scroll to position [751, 0]
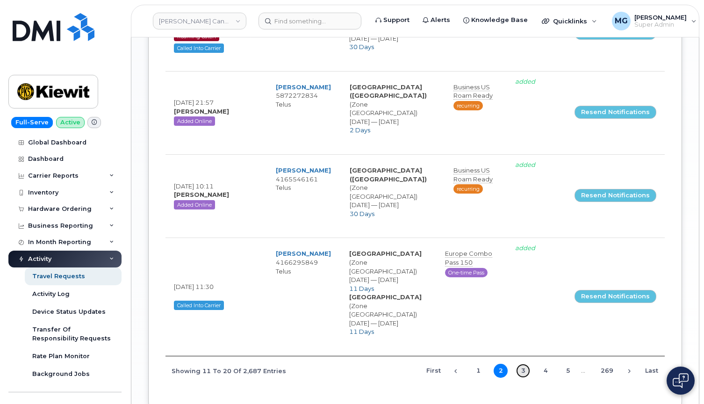
click at [525, 364] on link "3" at bounding box center [523, 371] width 14 height 14
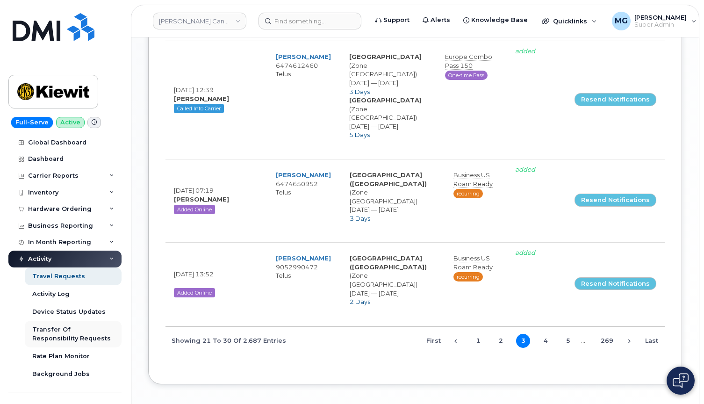
click at [52, 327] on div "Transfer Of Responsibility Requests" at bounding box center [73, 333] width 82 height 17
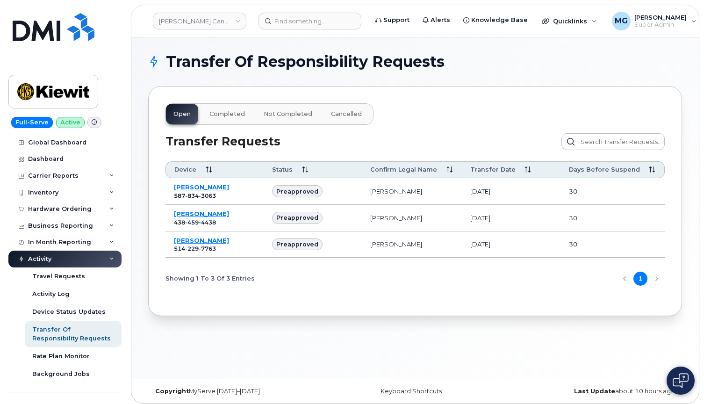
click at [186, 186] on link "[PERSON_NAME]" at bounding box center [201, 186] width 55 height 7
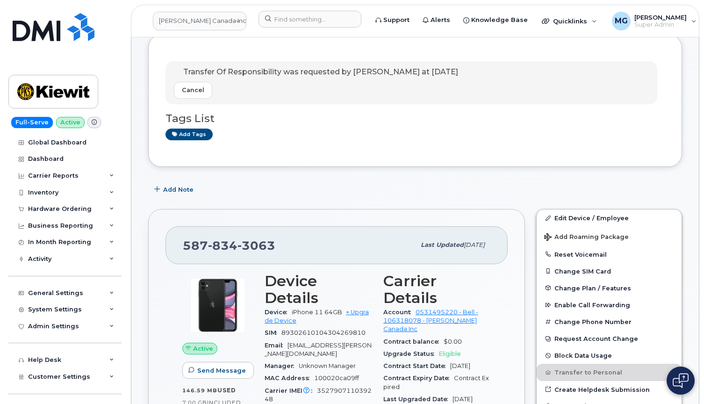
scroll to position [43, 0]
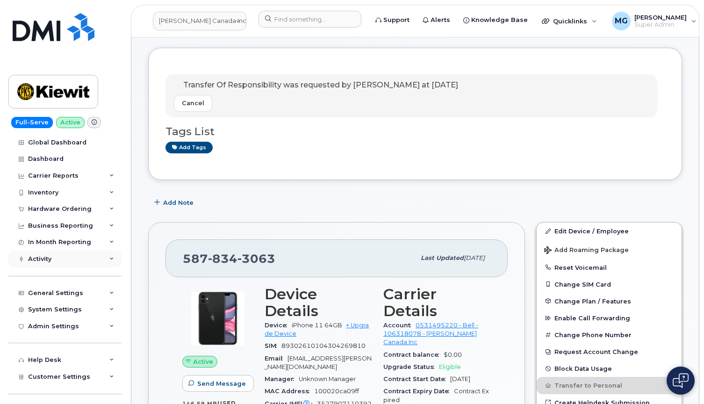
click at [42, 255] on div "Activity" at bounding box center [39, 258] width 23 height 7
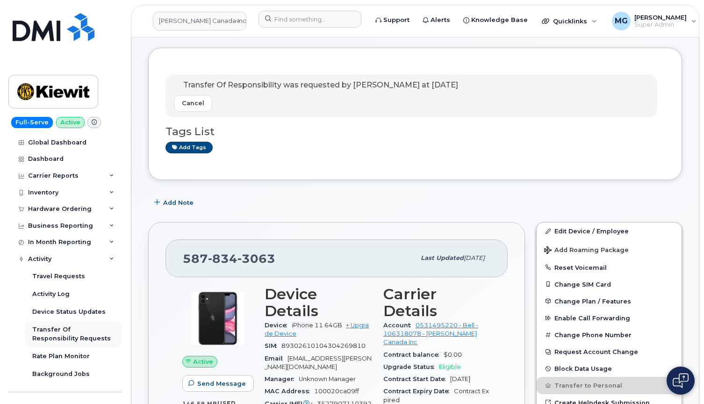
click at [52, 330] on div "Transfer Of Responsibility Requests" at bounding box center [73, 333] width 82 height 17
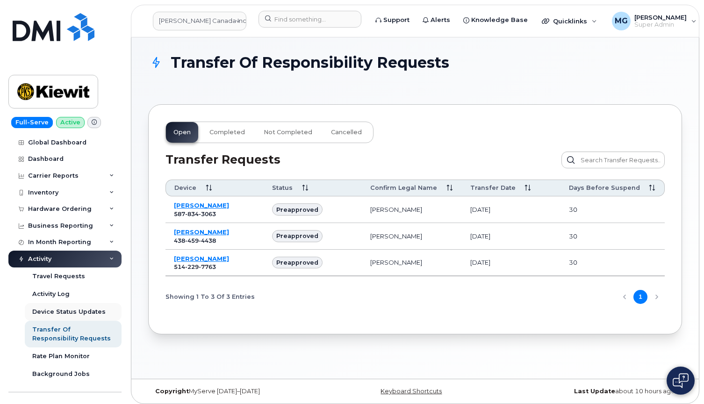
click at [73, 309] on div "Device Status Updates" at bounding box center [68, 312] width 73 height 8
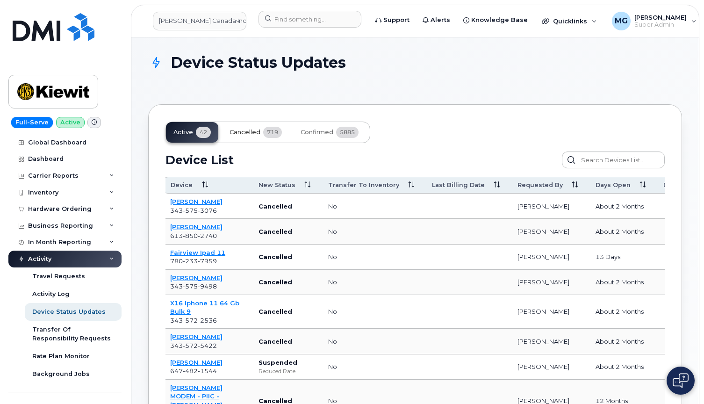
click at [251, 130] on span "Cancelled" at bounding box center [244, 132] width 31 height 7
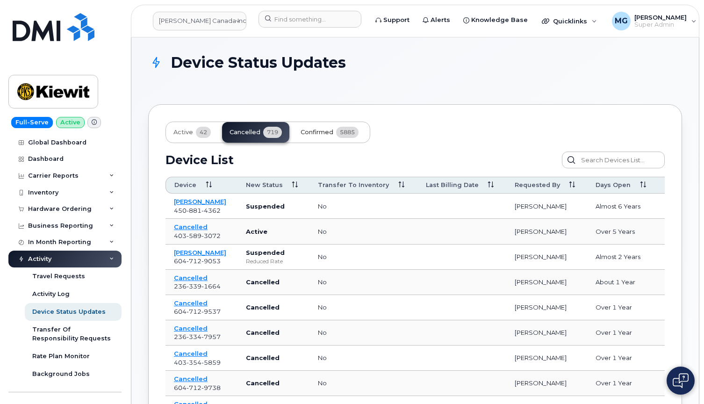
click at [311, 133] on span "Confirmed" at bounding box center [316, 132] width 33 height 7
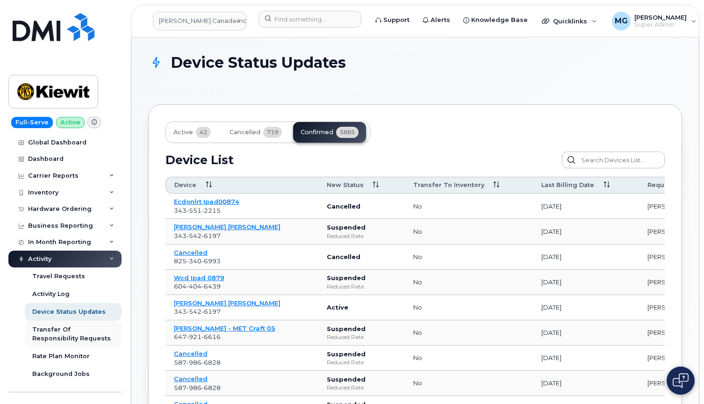
click at [56, 327] on div "Transfer Of Responsibility Requests" at bounding box center [73, 333] width 82 height 17
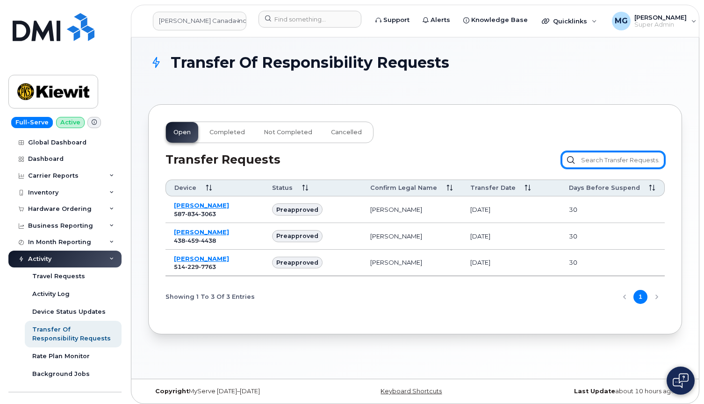
click at [588, 160] on input "text" at bounding box center [612, 159] width 103 height 17
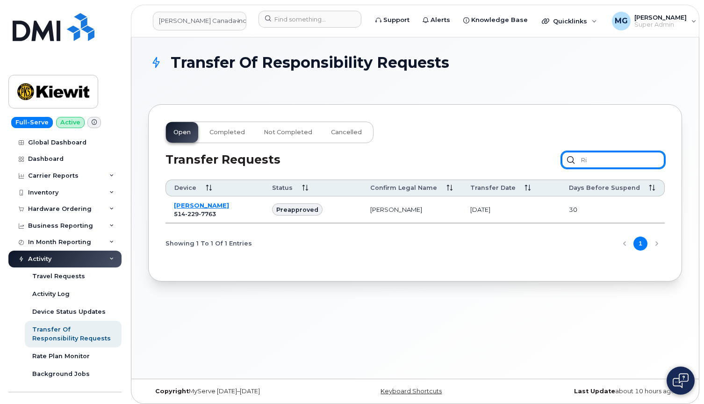
type input "r"
type input "l"
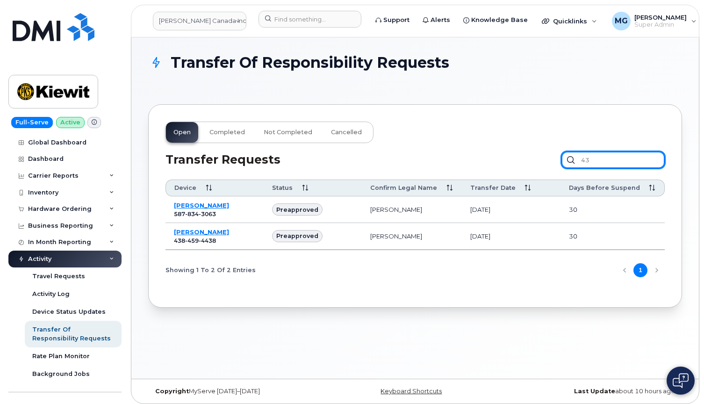
type input "4"
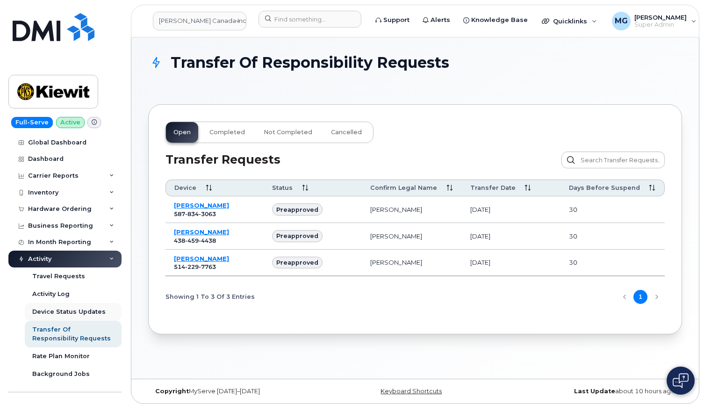
click at [59, 308] on div "Device Status Updates" at bounding box center [68, 312] width 73 height 8
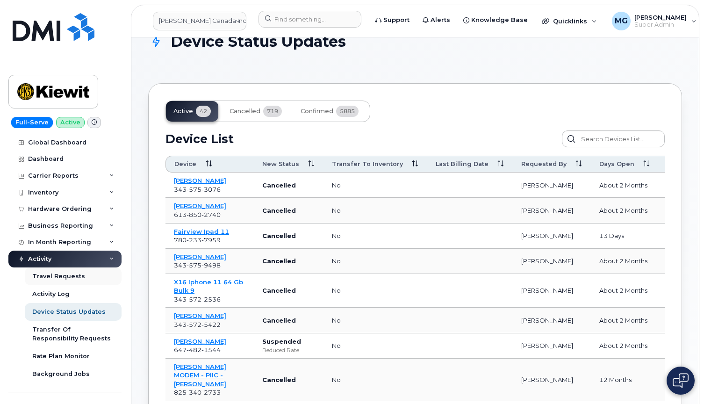
scroll to position [20, 0]
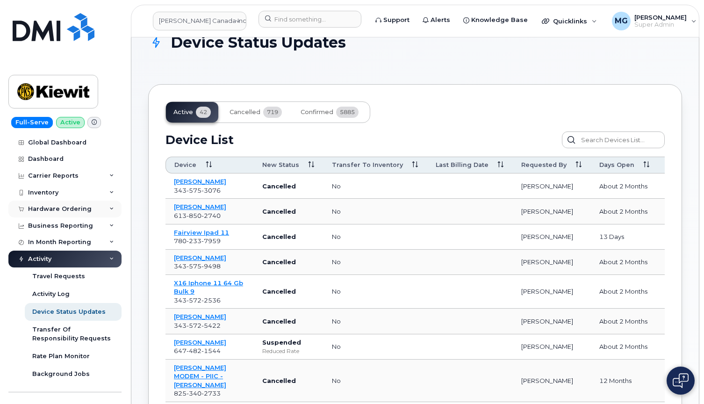
click at [74, 205] on div "Hardware Ordering" at bounding box center [60, 208] width 64 height 7
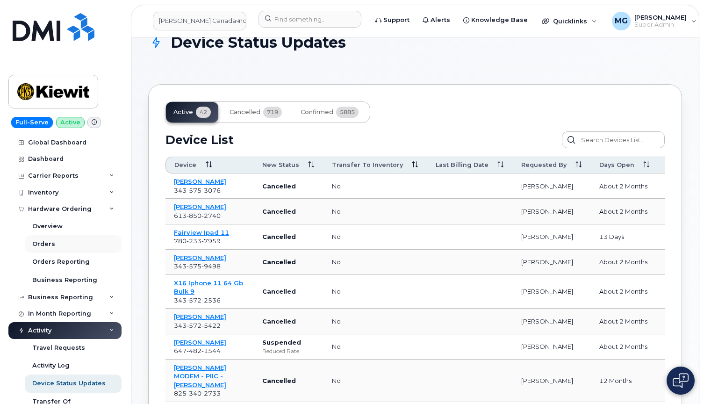
click at [47, 243] on div "Orders" at bounding box center [43, 244] width 23 height 8
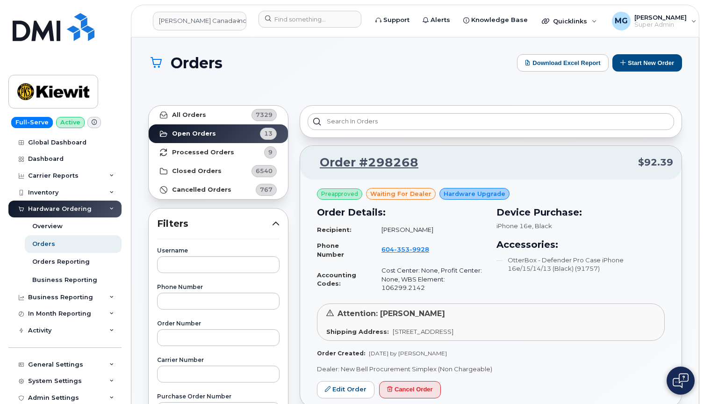
click at [188, 151] on strong "Processed Orders" at bounding box center [203, 152] width 62 height 7
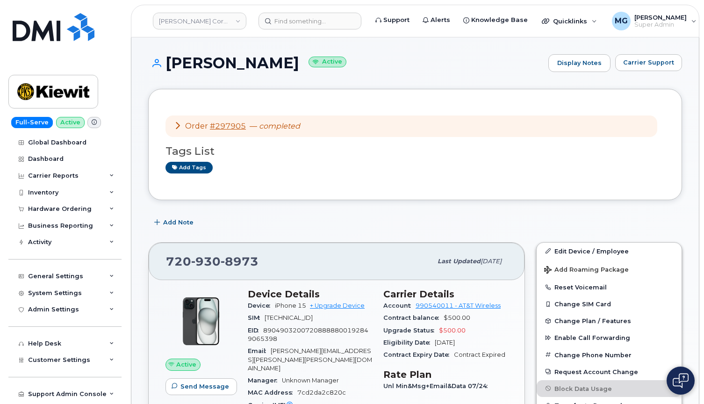
scroll to position [186, 0]
